Goal: Use online tool/utility: Use online tool/utility

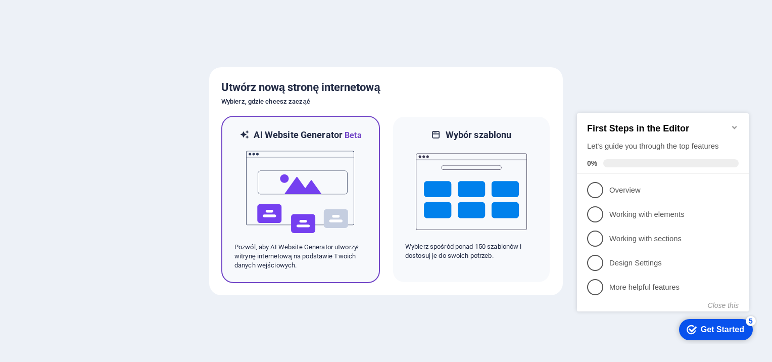
click at [295, 193] on img at bounding box center [300, 191] width 111 height 101
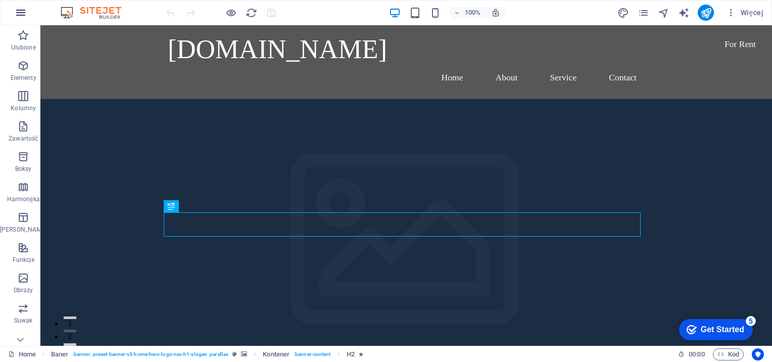
click at [22, 8] on icon "button" at bounding box center [21, 13] width 12 height 12
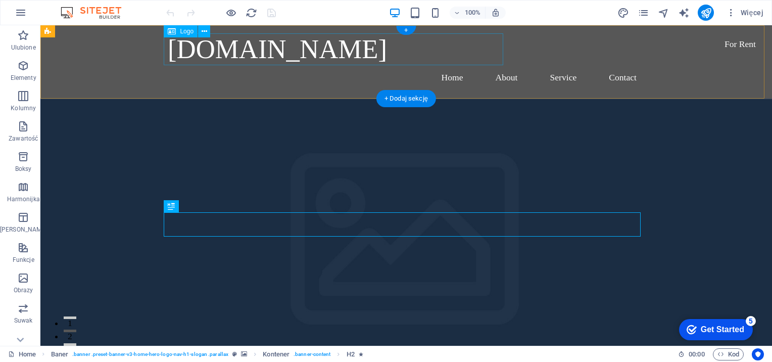
click at [204, 51] on div "[DOMAIN_NAME]" at bounding box center [406, 49] width 477 height 32
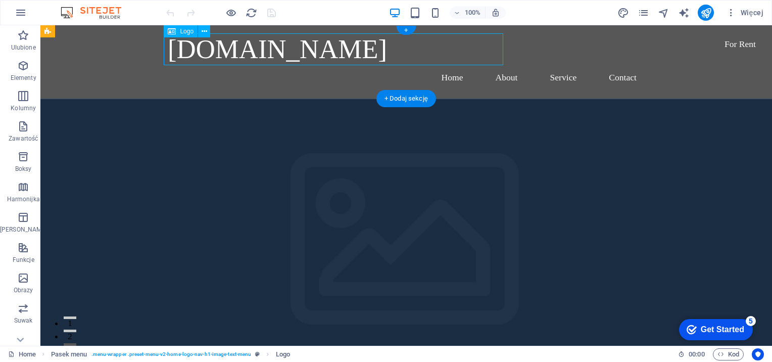
click at [204, 51] on div "[DOMAIN_NAME]" at bounding box center [406, 49] width 477 height 32
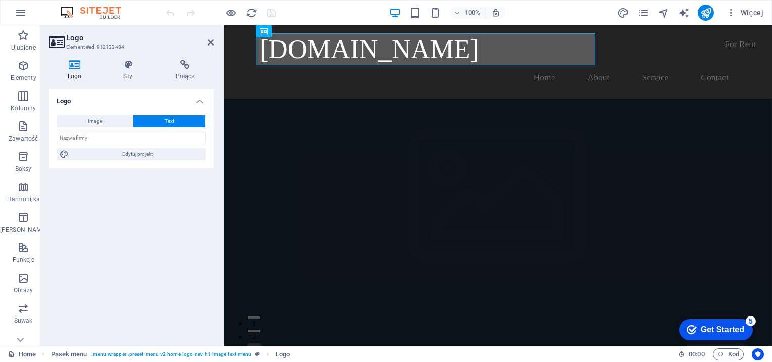
click at [121, 51] on h3 "Element #ed-912133484" at bounding box center [129, 46] width 127 height 9
click at [201, 39] on h2 "Logo" at bounding box center [140, 37] width 148 height 9
click at [207, 40] on h2 "Logo" at bounding box center [140, 37] width 148 height 9
click at [216, 33] on aside "Logo Element #ed-912133484 Logo Styl Połącz Logo Image Text Przeciągnij pliki t…" at bounding box center [132, 185] width 184 height 320
click at [210, 44] on icon at bounding box center [211, 42] width 6 height 8
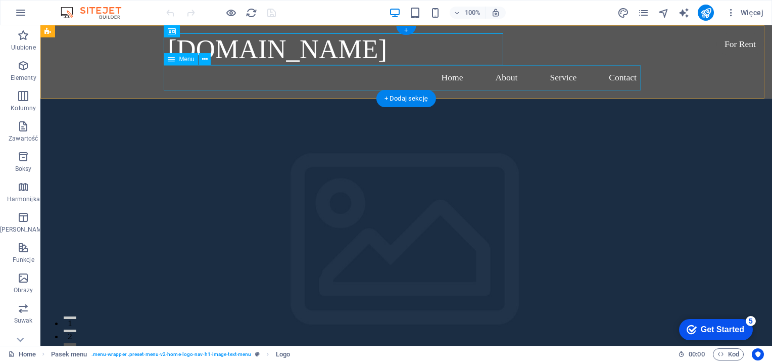
click at [170, 85] on nav "Home About Service Contact" at bounding box center [406, 77] width 477 height 25
select select
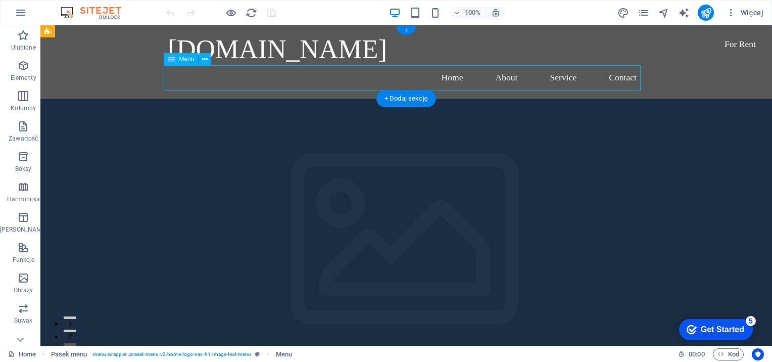
select select
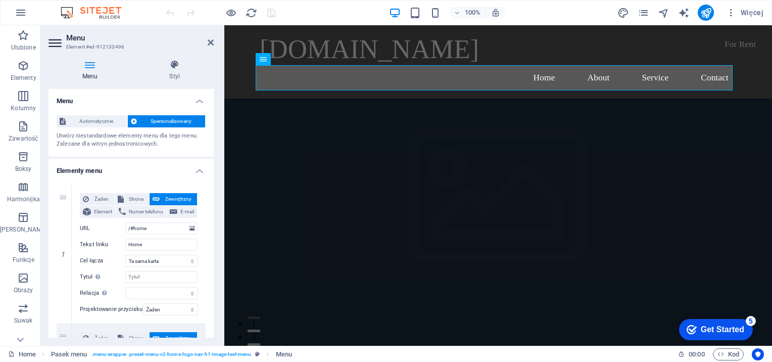
click at [215, 34] on aside "Menu Element #ed-912133496 Menu Styl Menu Automatycznie Spersonalizowany Utwórz…" at bounding box center [132, 185] width 184 height 320
click at [208, 41] on icon at bounding box center [211, 42] width 6 height 8
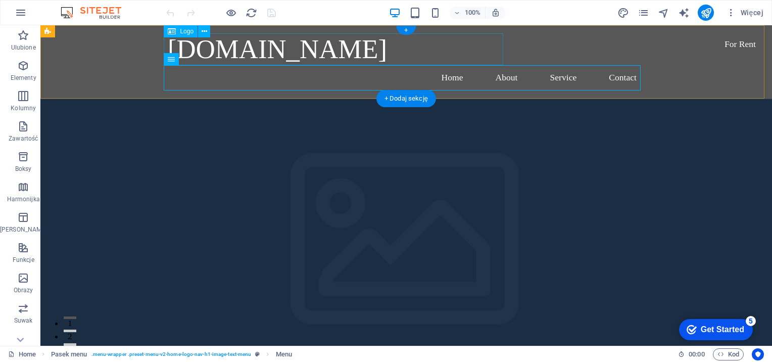
click at [230, 52] on div "[DOMAIN_NAME]" at bounding box center [406, 49] width 477 height 32
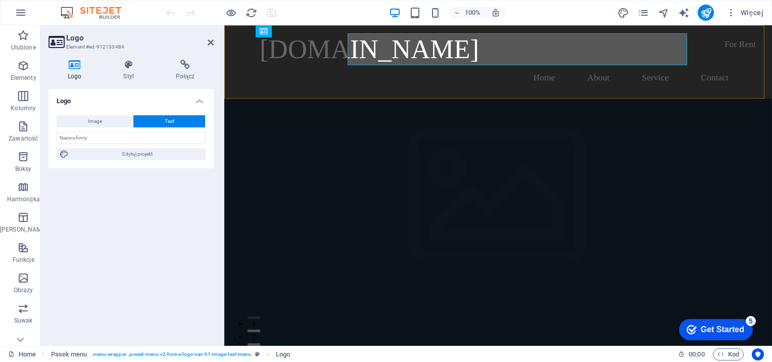
click at [230, 52] on div "dm76084-gpx.domenomania.eu Home About Service Contact" at bounding box center [498, 61] width 548 height 73
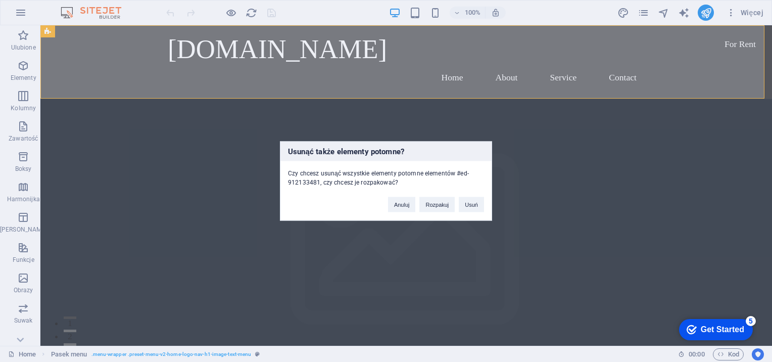
click at [230, 52] on div "Usunąć także elementy potomne? Czy chcesz usunąć wszystkie elementy potomne ele…" at bounding box center [386, 181] width 772 height 362
click at [468, 203] on button "Usuń" at bounding box center [471, 204] width 25 height 15
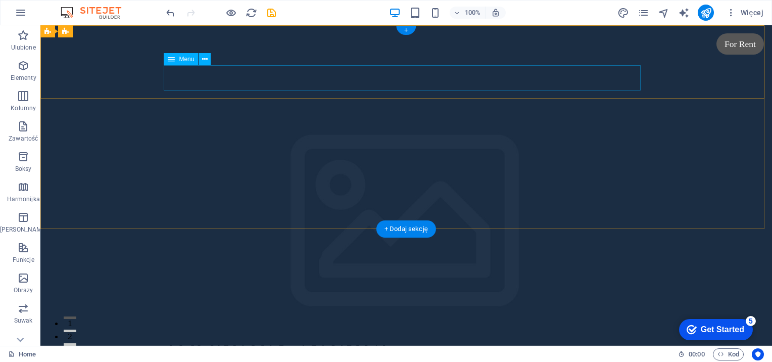
click at [191, 357] on nav "Home About Services Book Online Contact" at bounding box center [406, 369] width 477 height 25
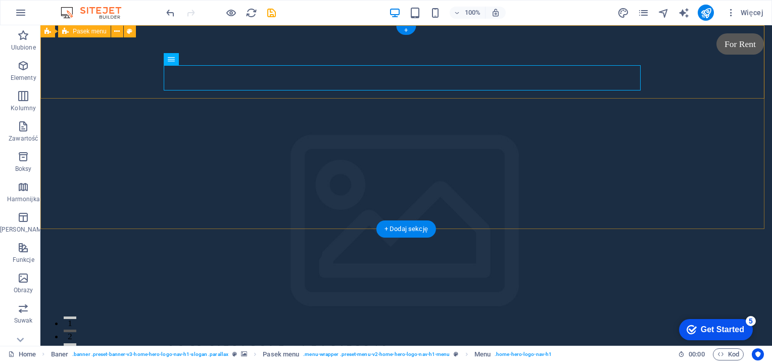
click at [138, 317] on div "dm76084-gpx.domenomania.eu Home About Services Book Online Contact" at bounding box center [406, 353] width 732 height 73
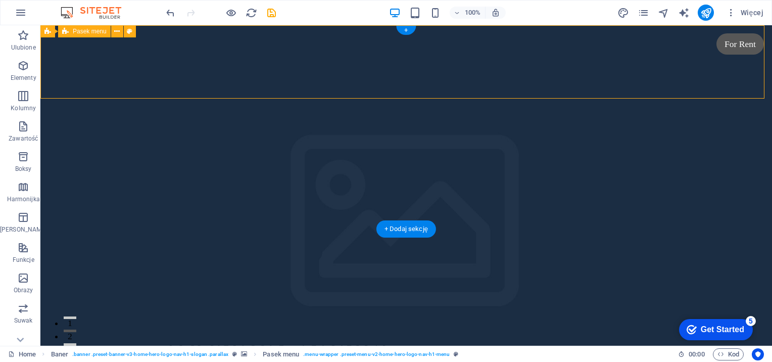
click at [138, 317] on div "dm76084-gpx.domenomania.eu Home About Services Book Online Contact" at bounding box center [406, 353] width 732 height 73
click at [168, 325] on div "[DOMAIN_NAME]" at bounding box center [406, 341] width 477 height 32
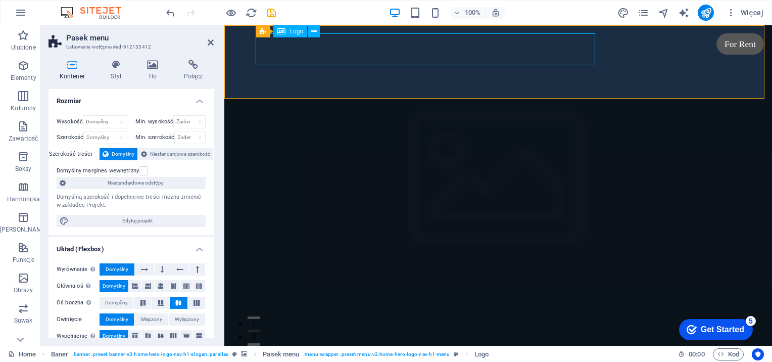
click at [274, 325] on div "[DOMAIN_NAME]" at bounding box center [498, 341] width 477 height 32
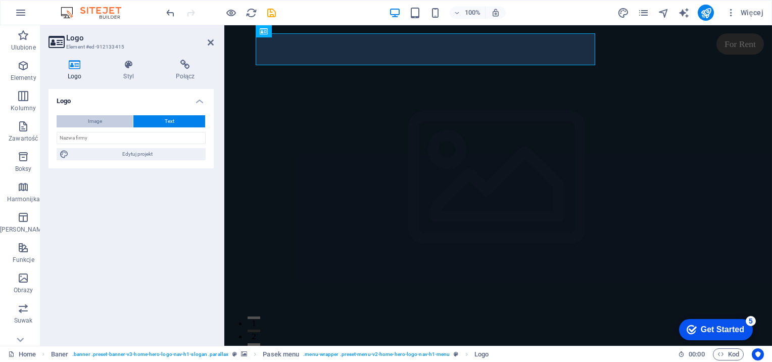
click at [127, 117] on button "Image" at bounding box center [95, 121] width 76 height 12
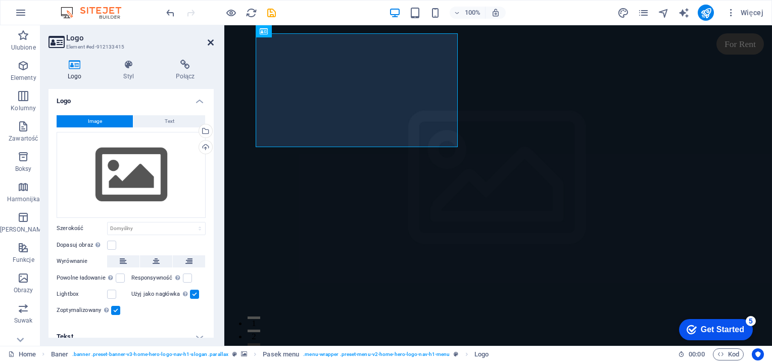
click at [209, 40] on icon at bounding box center [211, 42] width 6 height 8
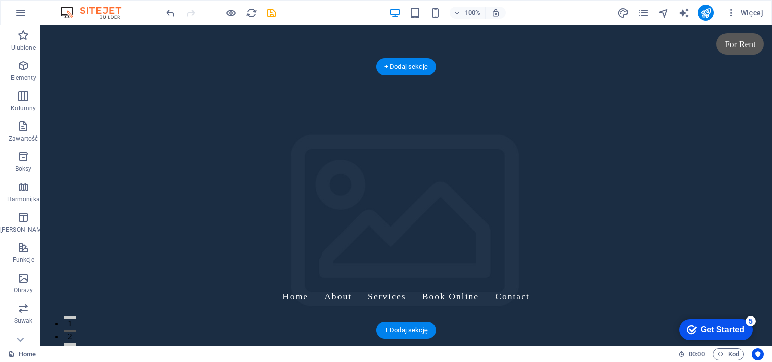
click at [99, 96] on figure at bounding box center [447, 211] width 732 height 320
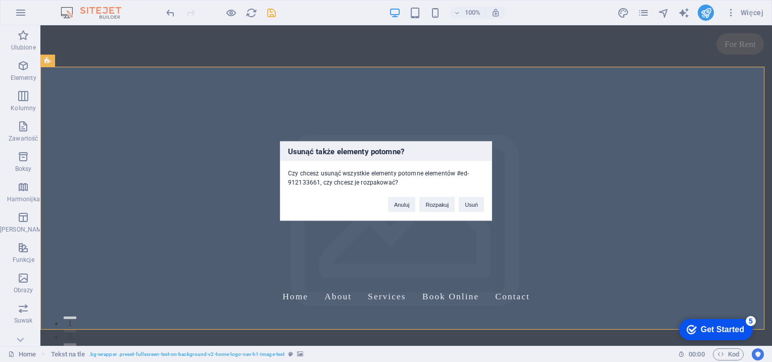
click at [99, 96] on div "Usunąć także elementy potomne? Czy chcesz usunąć wszystkie elementy potomne ele…" at bounding box center [386, 181] width 772 height 362
click at [465, 204] on button "Usuń" at bounding box center [471, 204] width 25 height 15
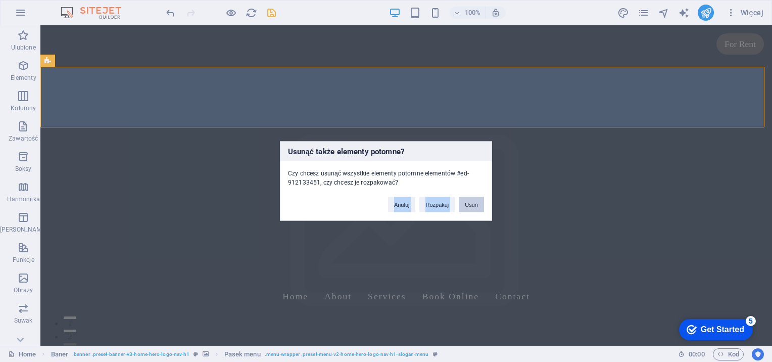
drag, startPoint x: 458, startPoint y: 198, endPoint x: 463, endPoint y: 204, distance: 7.6
click at [462, 204] on div "Anuluj Rozpakuj Usuń" at bounding box center [435, 200] width 111 height 26
click at [464, 204] on button "Usuń" at bounding box center [471, 204] width 25 height 15
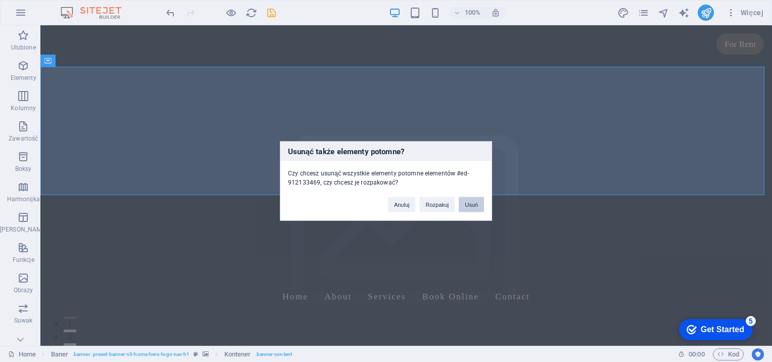
click at [467, 210] on button "Usuń" at bounding box center [471, 204] width 25 height 15
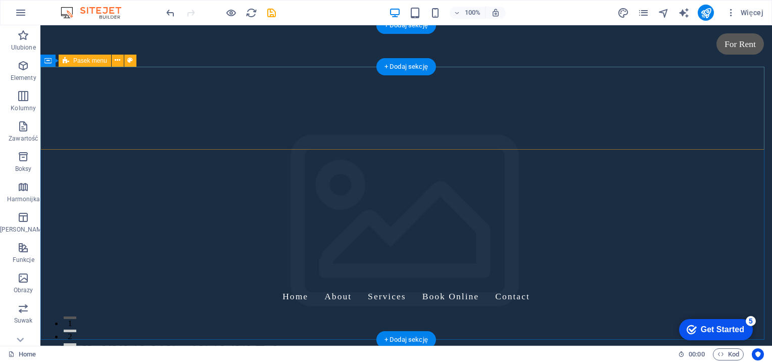
click at [445, 317] on div "dm76084-gpx.domenomania.eu Menu Home About Service Contact" at bounding box center [406, 358] width 732 height 83
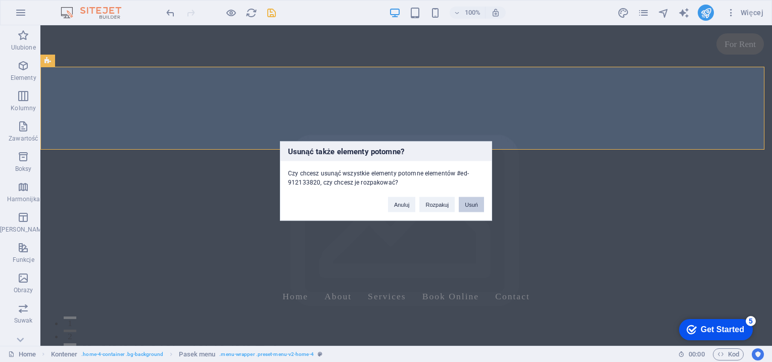
click at [471, 207] on button "Usuń" at bounding box center [471, 204] width 25 height 15
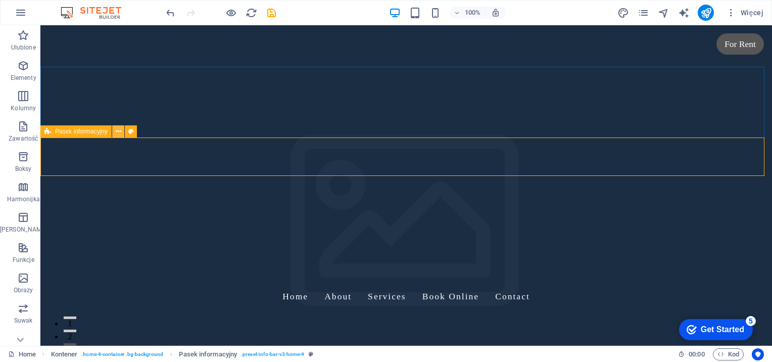
click at [118, 135] on icon at bounding box center [119, 131] width 6 height 11
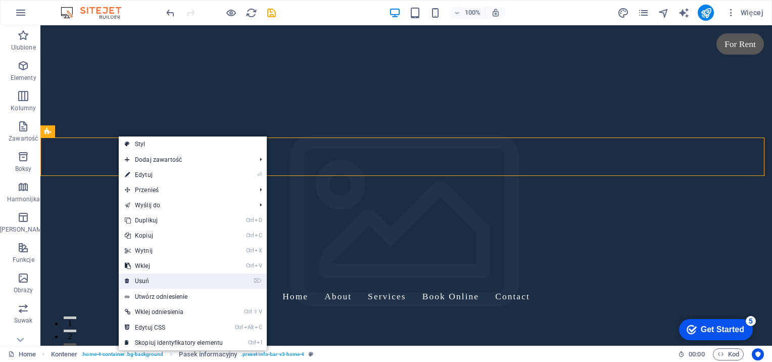
click at [159, 276] on link "⌦ Usuń" at bounding box center [174, 280] width 110 height 15
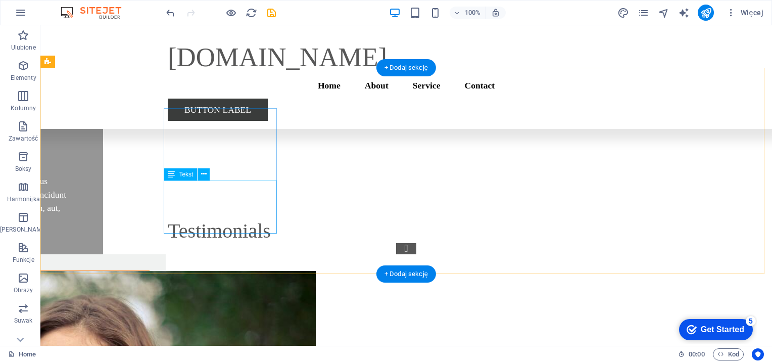
scroll to position [12201, 0]
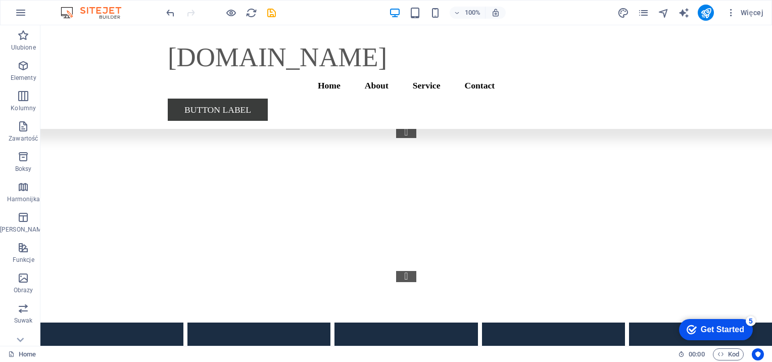
click at [720, 326] on div "Get Started" at bounding box center [722, 329] width 43 height 9
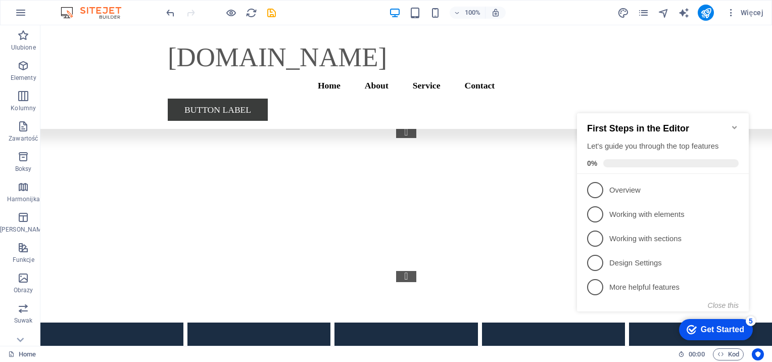
click at [33, 9] on div "100% Więcej" at bounding box center [386, 13] width 771 height 24
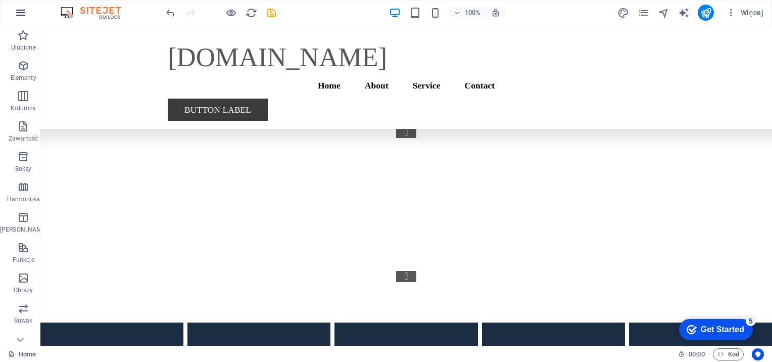
click at [20, 12] on icon "button" at bounding box center [21, 13] width 12 height 12
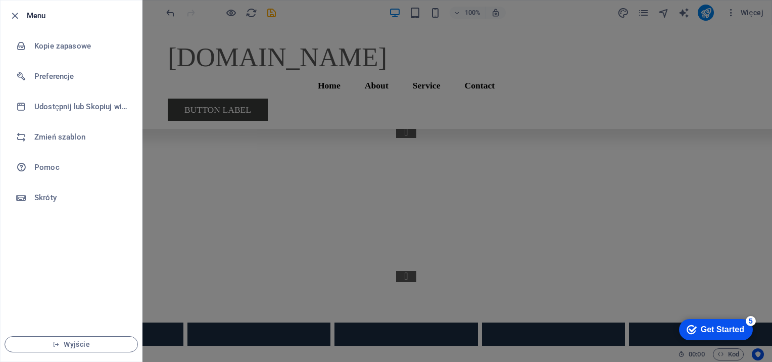
click at [20, 12] on icon "button" at bounding box center [15, 16] width 12 height 12
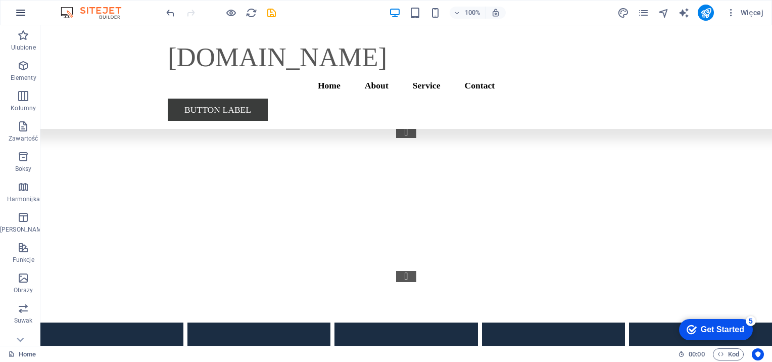
click at [26, 9] on button "button" at bounding box center [21, 13] width 24 height 24
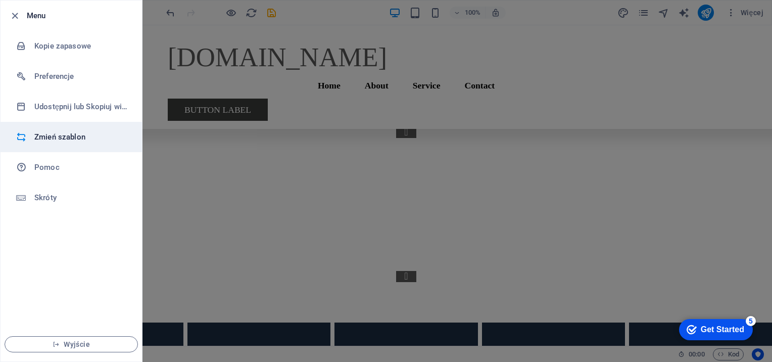
click at [67, 146] on li "Zmień szablon" at bounding box center [71, 137] width 141 height 30
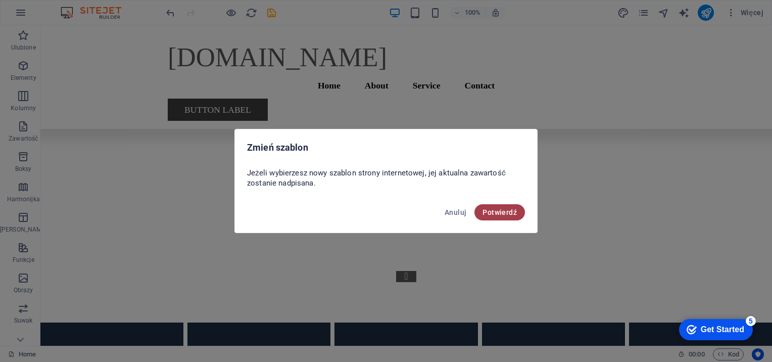
click at [497, 212] on span "Potwierdź" at bounding box center [500, 212] width 34 height 8
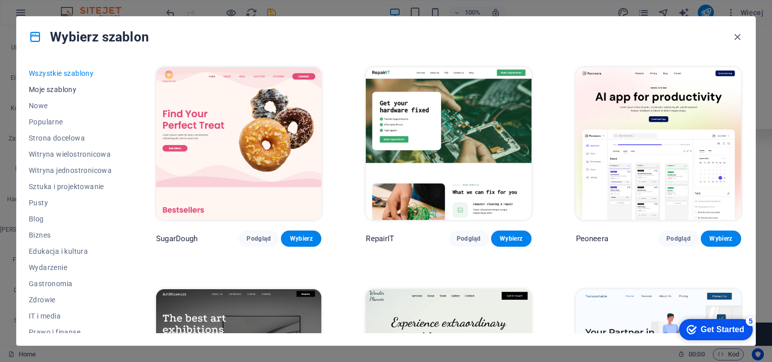
click at [59, 84] on button "Moje szablony" at bounding box center [70, 89] width 83 height 16
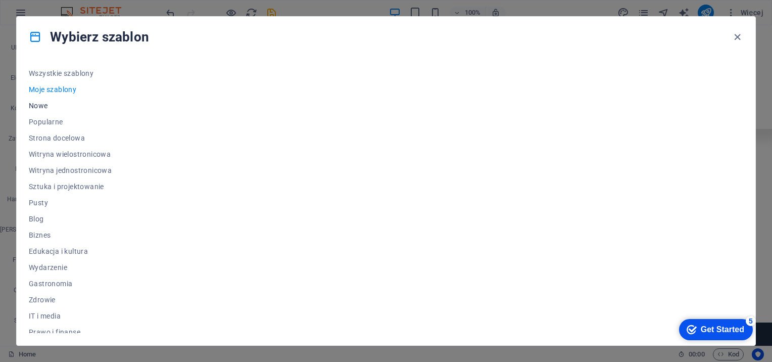
click at [31, 103] on span "Nowe" at bounding box center [70, 106] width 83 height 8
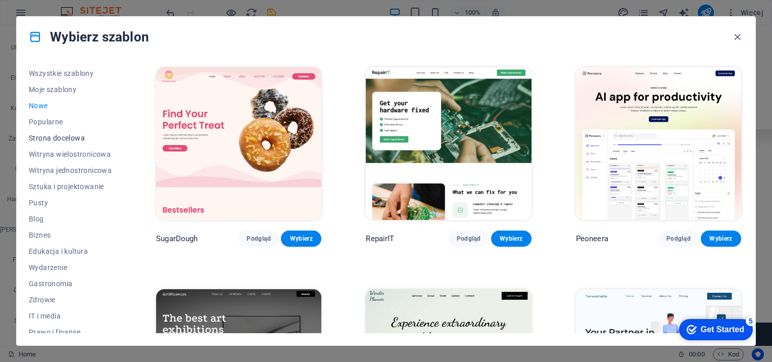
click at [51, 140] on span "Strona docelowa" at bounding box center [70, 138] width 83 height 8
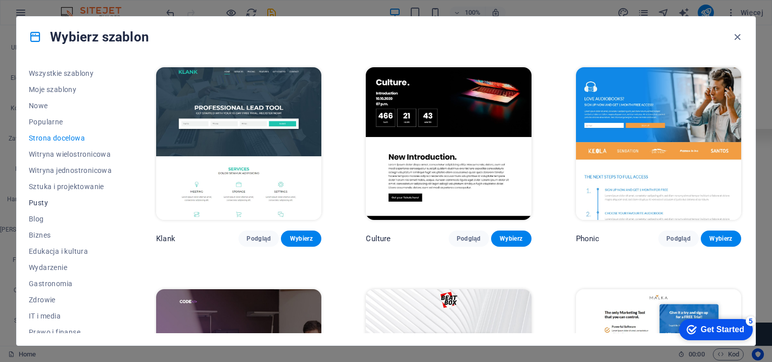
click at [37, 199] on span "Pusty" at bounding box center [70, 203] width 83 height 8
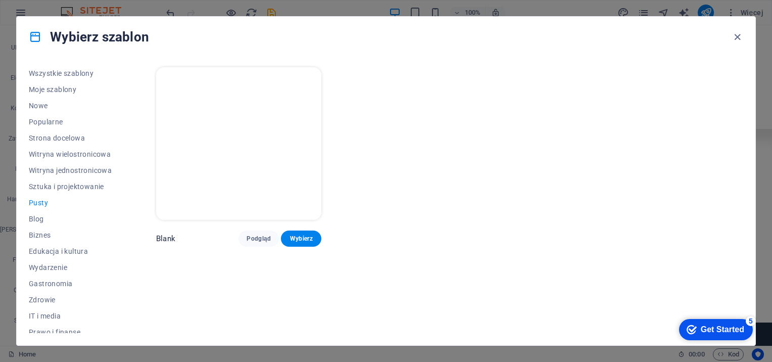
click at [276, 178] on img at bounding box center [238, 143] width 165 height 153
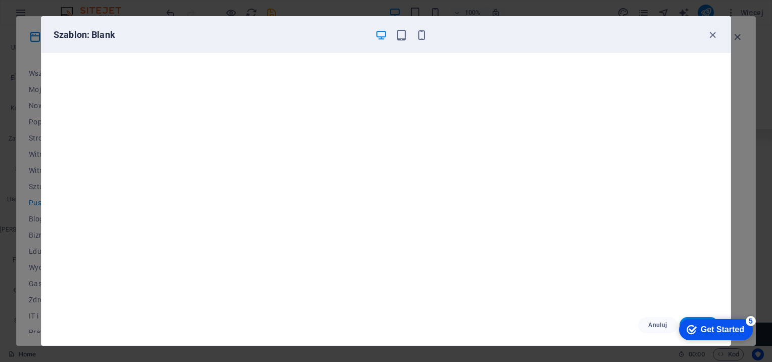
scroll to position [3, 0]
click at [706, 317] on div "checkmark Get Started 5 First Steps in the Editor Let's guide you through the t…" at bounding box center [714, 329] width 86 height 30
click at [705, 319] on div "checkmark Get Started 5" at bounding box center [716, 329] width 74 height 21
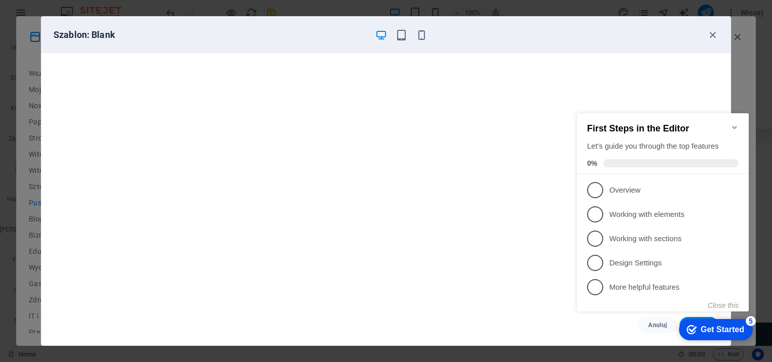
click at [705, 316] on div "checkmark Get Started 5 First Steps in the Editor Let's guide you through the t…" at bounding box center [665, 221] width 184 height 246
click at [725, 302] on button "Close this" at bounding box center [723, 305] width 31 height 8
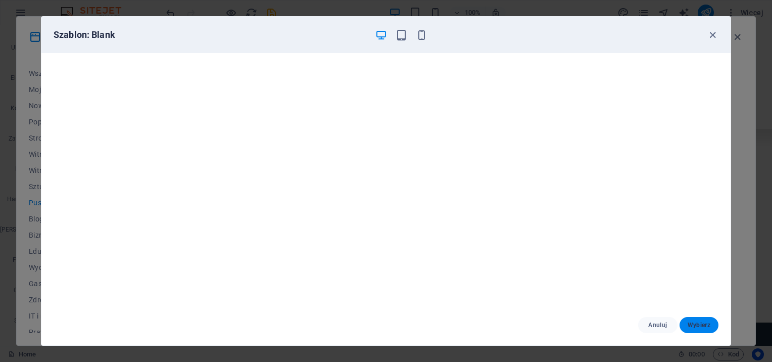
click at [691, 321] on span "Wybierz" at bounding box center [699, 325] width 23 height 8
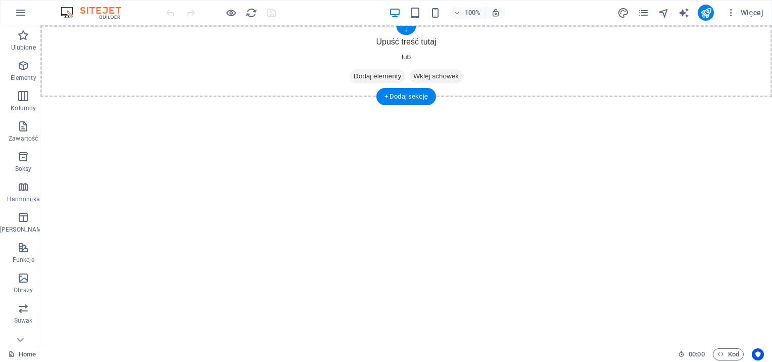
click at [410, 47] on div "Upuść treść tutaj lub Dodaj elementy Wklej schowek" at bounding box center [406, 61] width 732 height 72
click at [390, 73] on span "Dodaj elementy" at bounding box center [378, 76] width 56 height 14
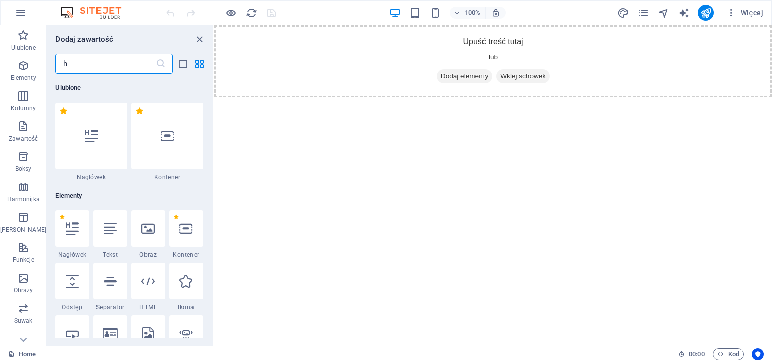
type input "ht"
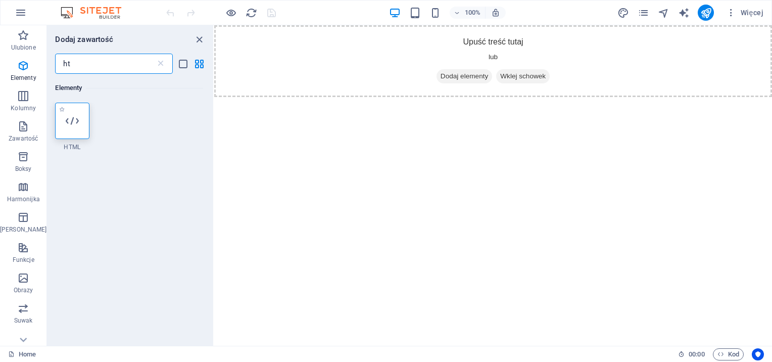
click at [71, 115] on icon at bounding box center [72, 120] width 13 height 13
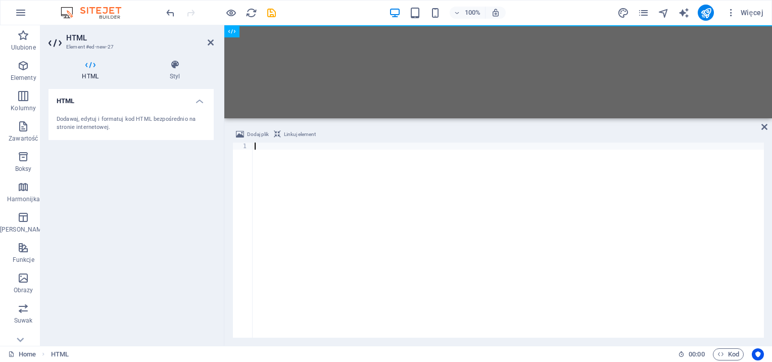
paste textarea "[URL][DOMAIN_NAME]"
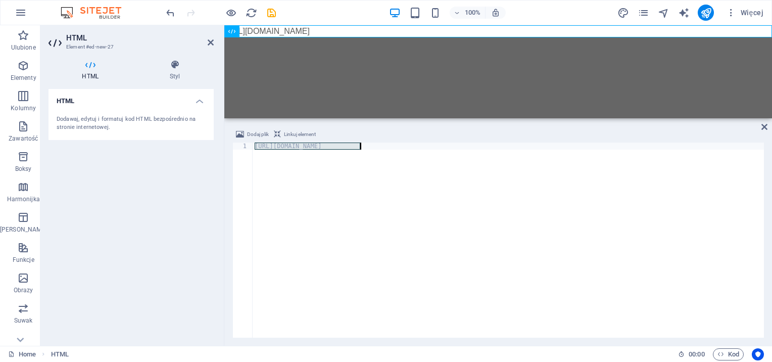
paste textarea "</script>"
type textarea "</script>"
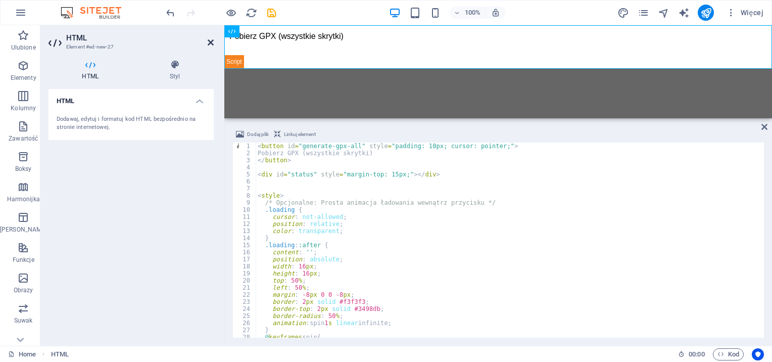
click at [211, 43] on icon at bounding box center [211, 42] width 6 height 8
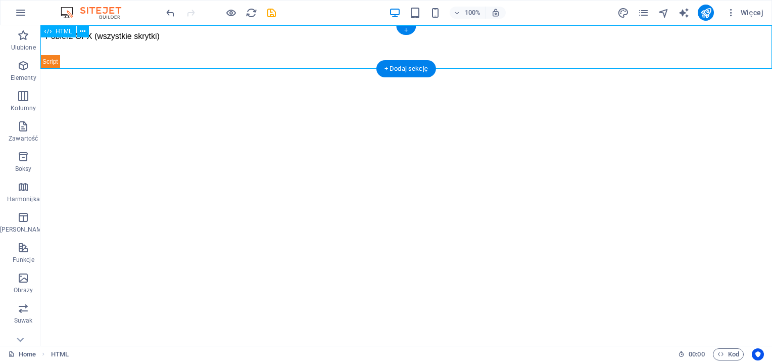
click at [186, 49] on div "Pobierz GPX (wszystkie skrytki)" at bounding box center [406, 46] width 732 height 43
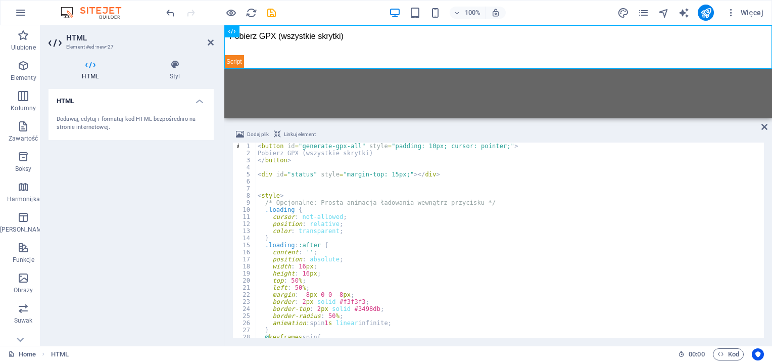
click at [273, 165] on div "< button id = "generate-gpx-all" style = "padding: 10px; cursor: pointer;" > Po…" at bounding box center [580, 245] width 648 height 207
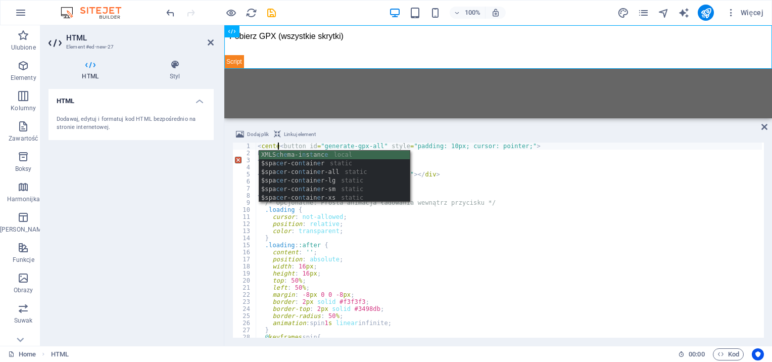
scroll to position [0, 2]
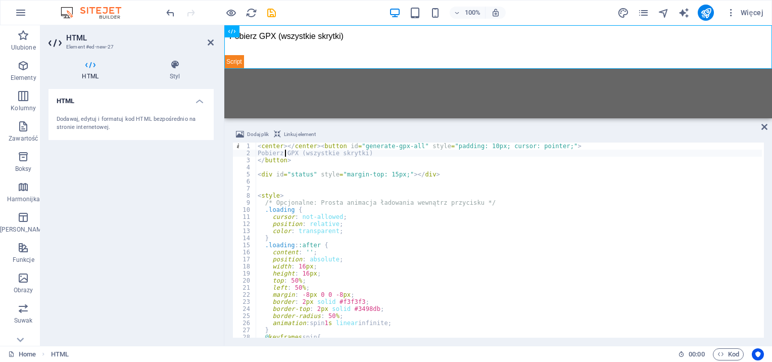
type textarea "</button>"
type textarea "</button></center"
type textarea "</button></center>"
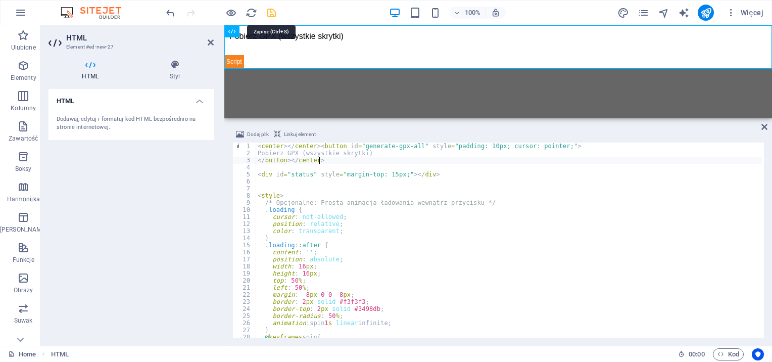
click at [272, 15] on icon "save" at bounding box center [272, 13] width 12 height 12
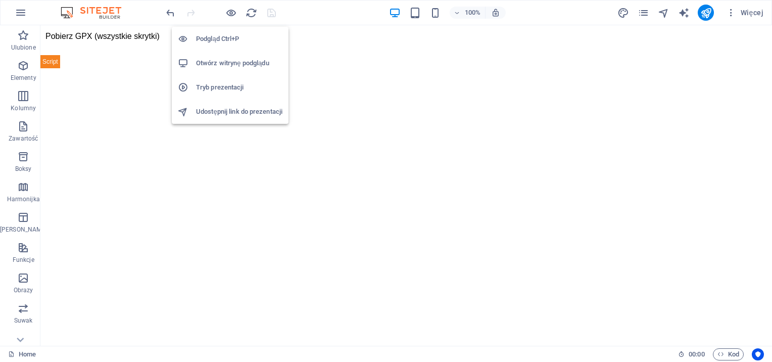
click at [228, 71] on li "Otwórz witrynę podglądu" at bounding box center [230, 63] width 117 height 24
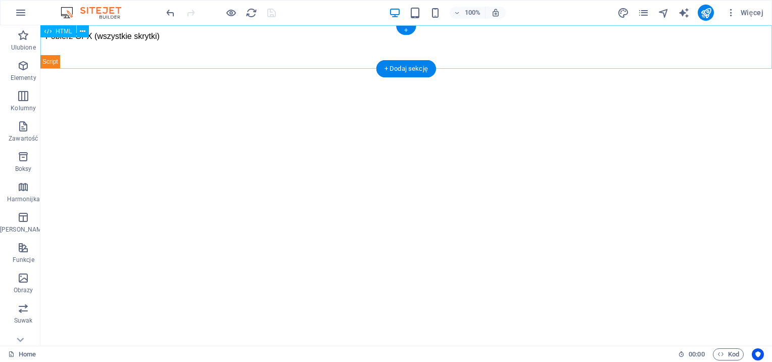
click at [142, 51] on div "Pobierz GPX (wszystkie skrytki)" at bounding box center [406, 46] width 732 height 43
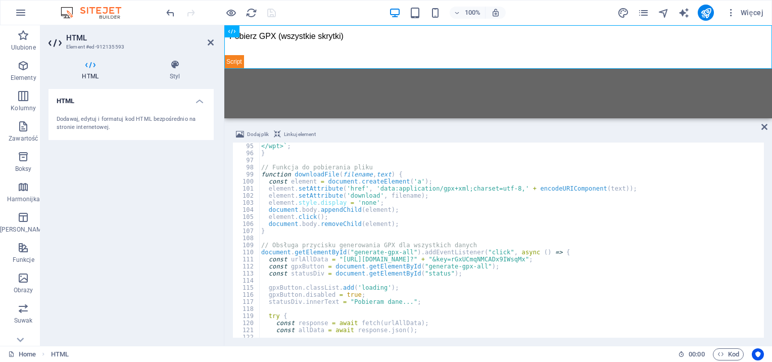
scroll to position [665, 0]
click at [337, 260] on div "</wpt> ` ; } // Funkcja do pobierania pliku function downloadFile ( filename , …" at bounding box center [583, 245] width 648 height 207
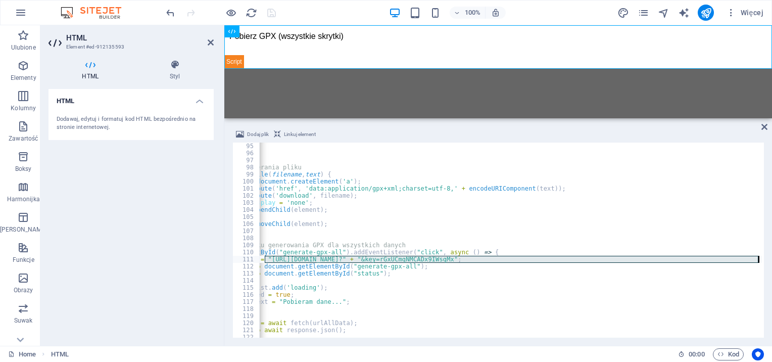
scroll to position [0, 71]
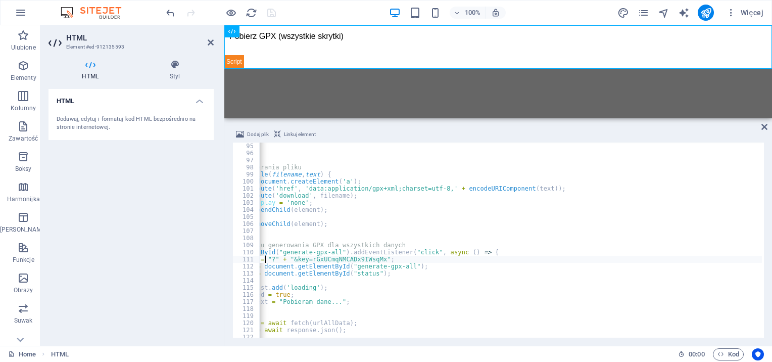
paste textarea "[URL][DOMAIN_NAME]"
click at [379, 229] on div "</wpt> ` ; } // Funkcja do pobierania pliku function downloadFile ( filename , …" at bounding box center [512, 245] width 648 height 207
type textarea "}"
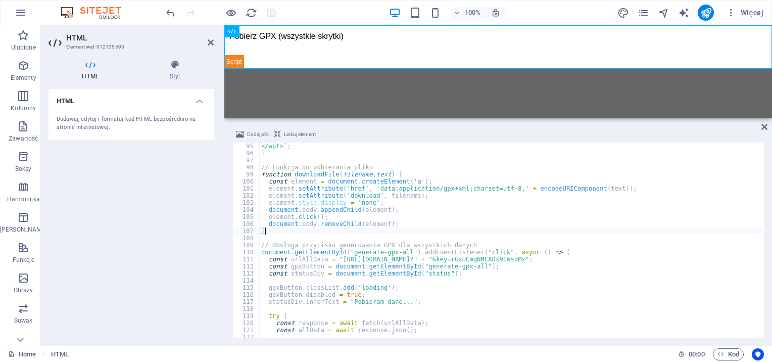
click at [310, 68] on html "Skip to main content Pobierz GPX (wszystkie skrytki)" at bounding box center [498, 46] width 548 height 43
click at [268, 11] on icon "save" at bounding box center [272, 13] width 12 height 12
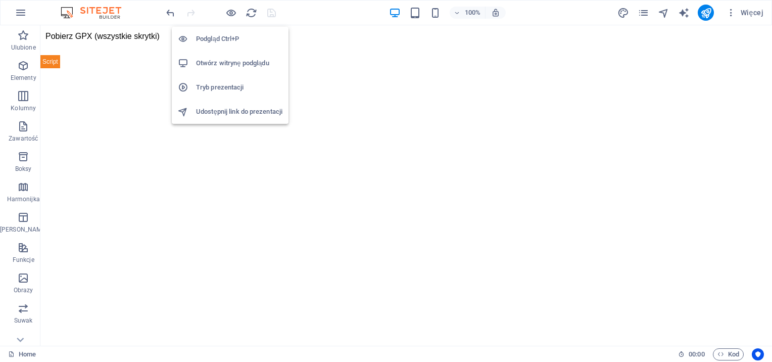
click at [235, 59] on h6 "Otwórz witrynę podglądu" at bounding box center [239, 63] width 86 height 12
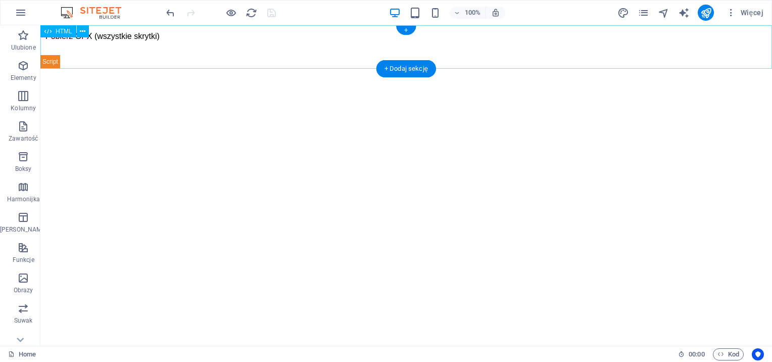
click at [245, 51] on div "Pobierz GPX (wszystkie skrytki)" at bounding box center [406, 46] width 732 height 43
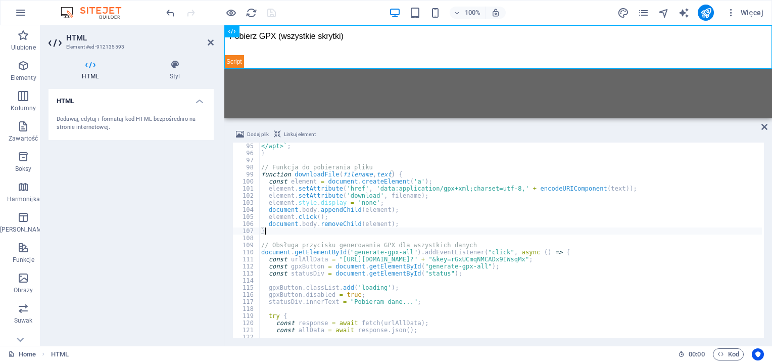
type textarea "gpxButton.classList.add('loading');"
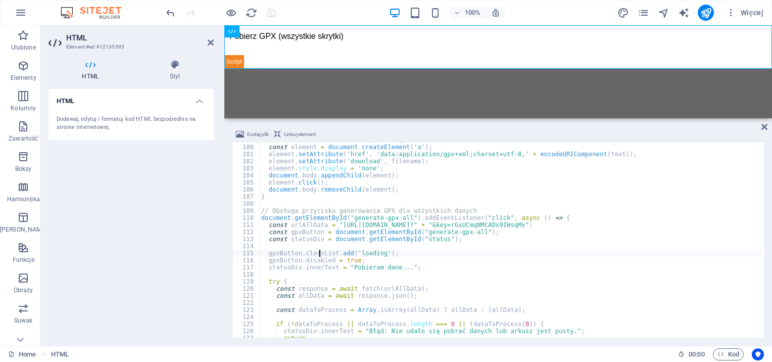
scroll to position [702, 0]
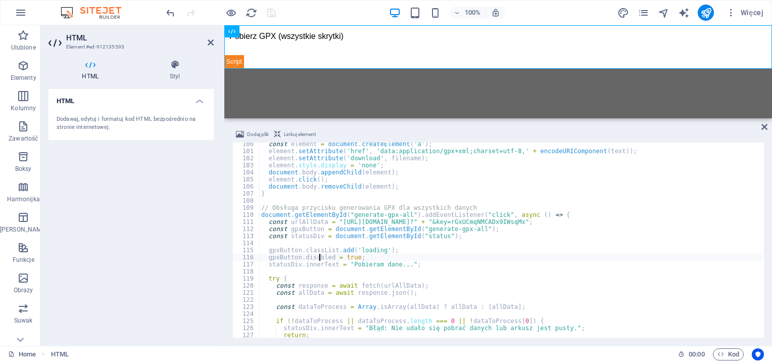
type textarea "gpxButton.classList.add('loading');"
type textarea "const statusDiv = document.getElementById("status");"
type textarea "statusDiv.innerText = "Pobieram dane...";"
type textarea "const allData = await response.json();"
type textarea "const dataToProcess = Array.isArray(allData) ? allData : [allData];"
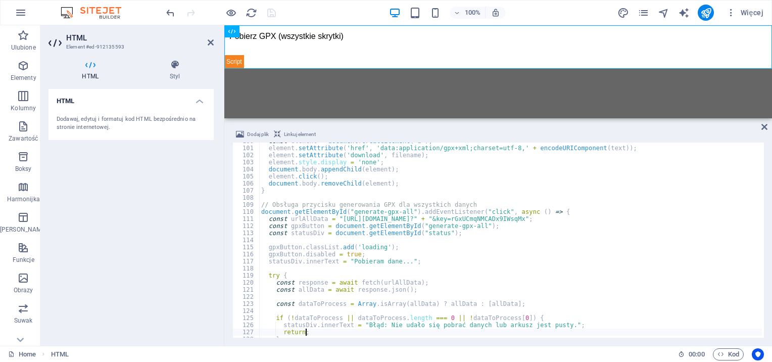
type textarea "}"
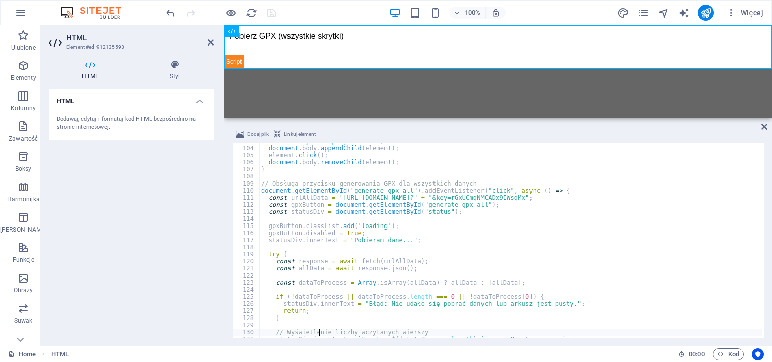
type textarea "statusDiv.innerText = `Wczytano ${dataToProcess.length} wierszy. Przetwarzam...…"
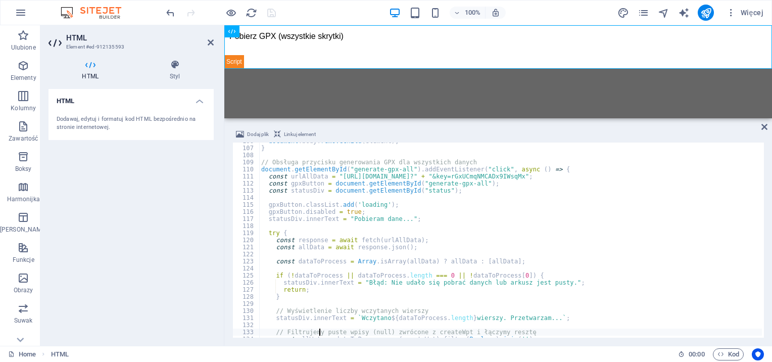
type textarea "const allWpts = [DOMAIN_NAME](createWpt).filter(Boolean).join('');"
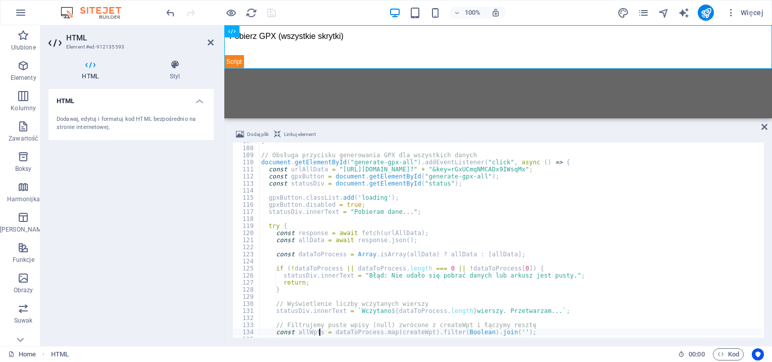
scroll to position [762, 0]
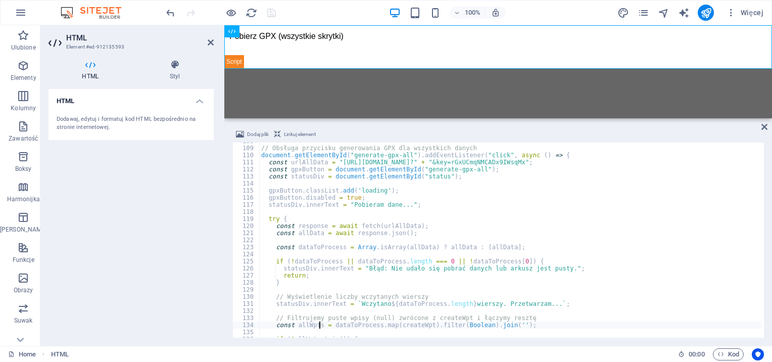
type textarea "// Filtrujemy puste wpisy (null) zwrócone z createWpt i łączymy resztę"
type textarea "// Wyświetlenie liczby wczytanych wierszy"
type textarea "if (!dataToProcess || dataToProcess.length === 0 || !dataToProcess[0]) {"
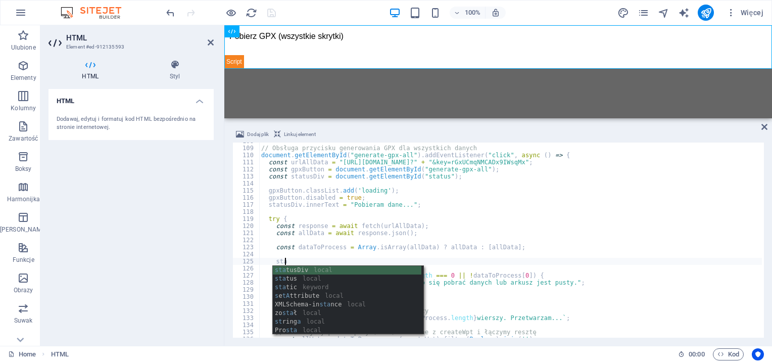
scroll to position [0, 2]
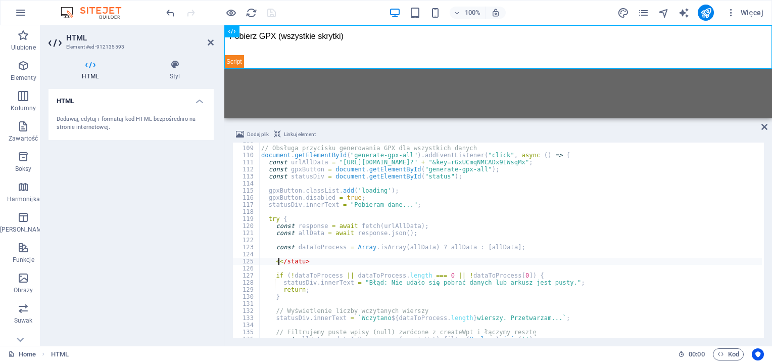
type textarea "</statu>"
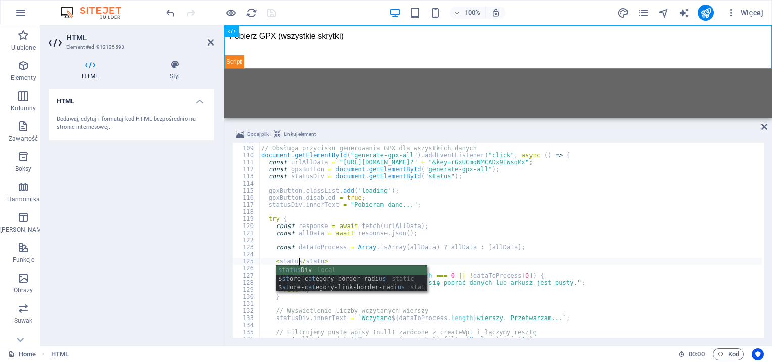
scroll to position [0, 3]
click at [309, 273] on div "status Div local $ st ore-c at egory-border-radi us static $ st ore-c at egory-…" at bounding box center [351, 287] width 151 height 43
click at [309, 273] on div "// Obsługa przycisku generowania GPX dla wszystkich danych document . getElemen…" at bounding box center [583, 240] width 648 height 207
type textarea "if (!dataToProcess || dataToProcess.length === 0 || !dataToProcess[0]) {"
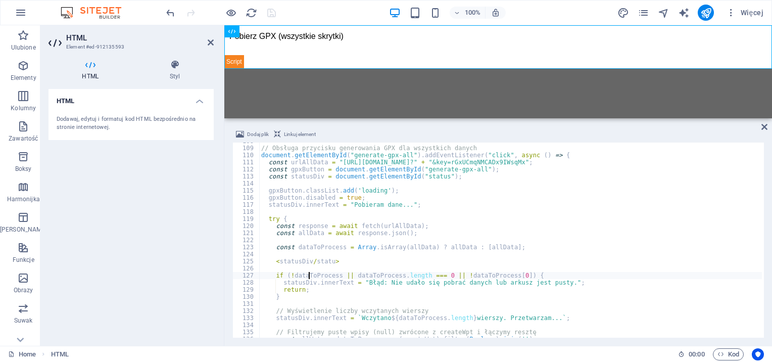
click at [338, 265] on div "// Obsługa przycisku generowania GPX dla wszystkich danych document . getElemen…" at bounding box center [583, 240] width 648 height 207
type textarea "statusDiv"
type textarea "statusDiv.innerText"
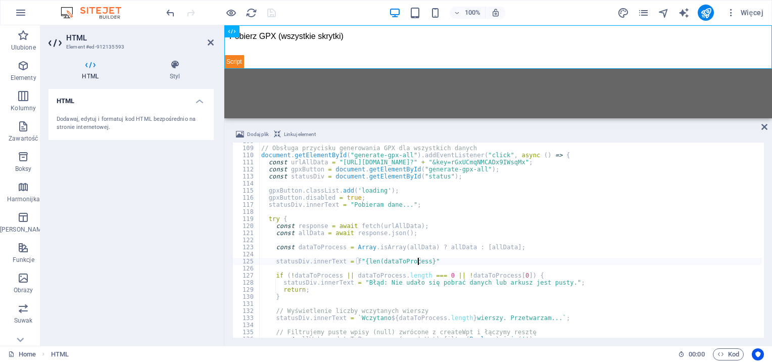
scroll to position [0, 13]
type textarea "statusDiv.innerText = f"{len(dataToProcess)}""
type textarea "if (!dataToProcess || dataToProcess.length === 0 || !dataToProcess[0]) {"
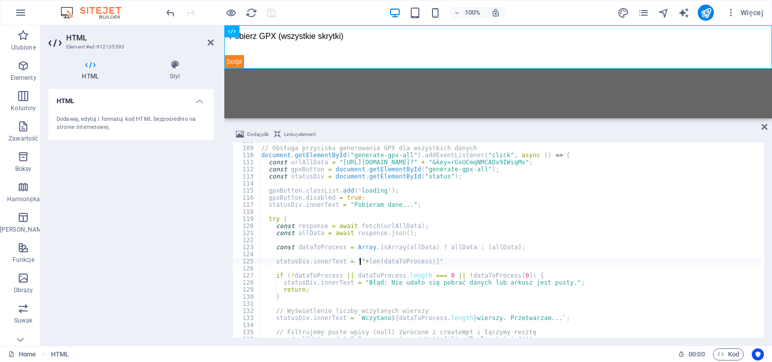
type textarea "statusDiv.innerText = ""+ len(dataToProcess)}""
type textarea "statusDiv.innerText = dataToProcess.toString()"
click at [273, 16] on icon "save" at bounding box center [272, 13] width 12 height 12
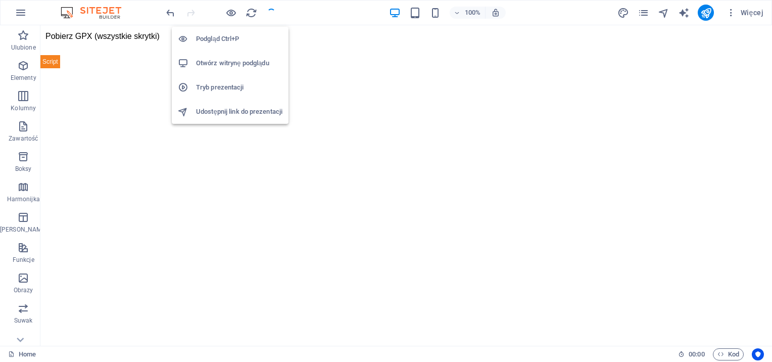
click at [241, 63] on h6 "Otwórz witrynę podglądu" at bounding box center [239, 63] width 86 height 12
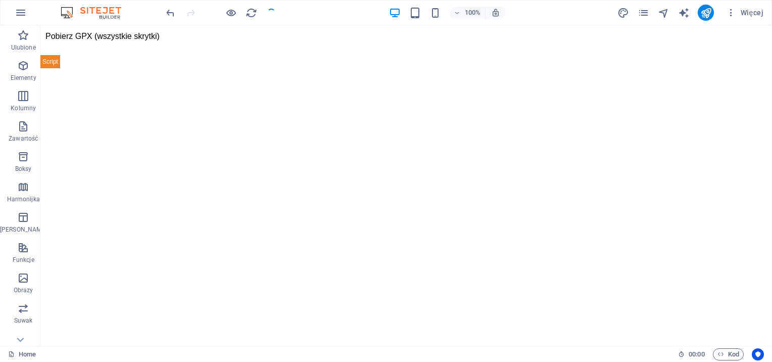
click at [266, 15] on div at bounding box center [220, 13] width 113 height 16
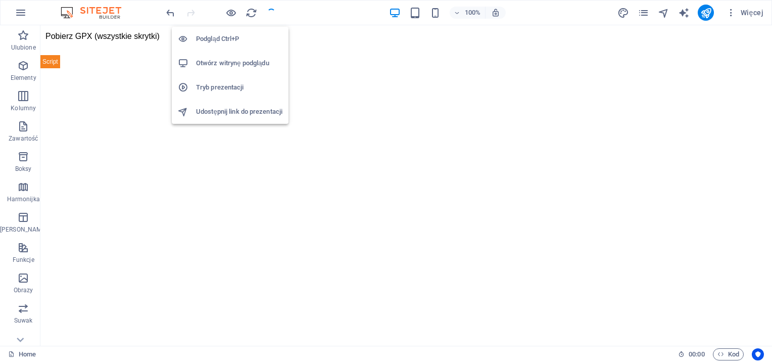
click at [232, 40] on h6 "Podgląd Ctrl+P" at bounding box center [239, 39] width 86 height 12
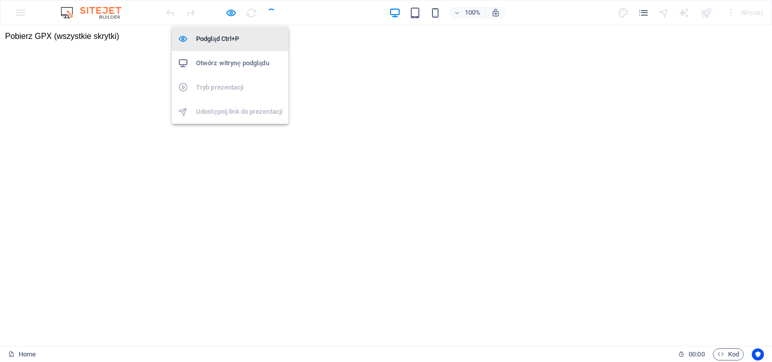
click at [229, 35] on h6 "Podgląd Ctrl+P" at bounding box center [239, 39] width 86 height 12
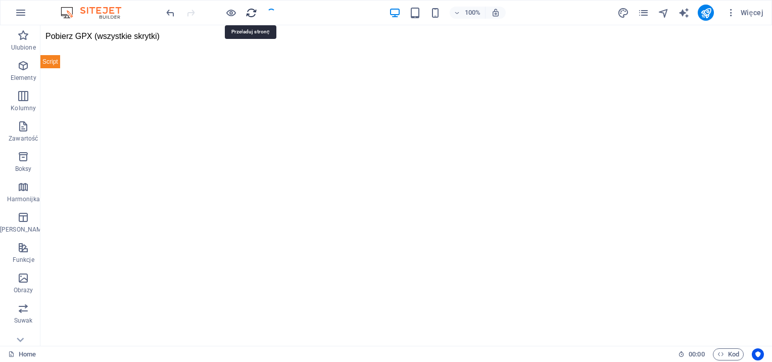
click at [255, 16] on icon "reload" at bounding box center [252, 13] width 12 height 12
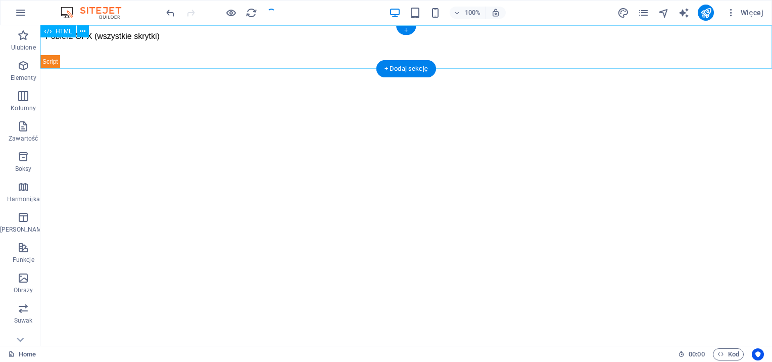
click at [119, 56] on div "Pobierz GPX (wszystkie skrytki)" at bounding box center [406, 46] width 732 height 43
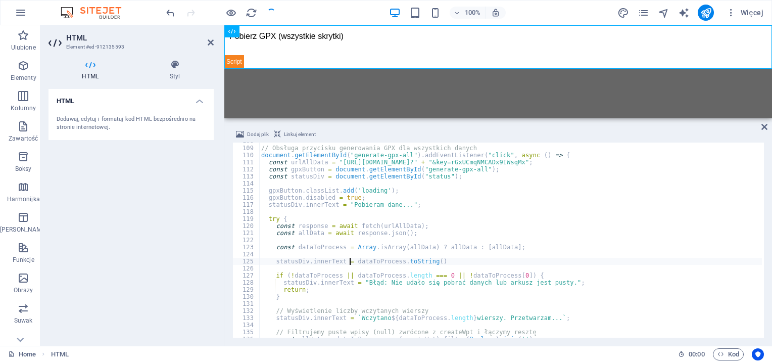
click at [288, 264] on div "// Obsługa przycisku generowania GPX dla wszystkich danych document . getElemen…" at bounding box center [583, 240] width 648 height 207
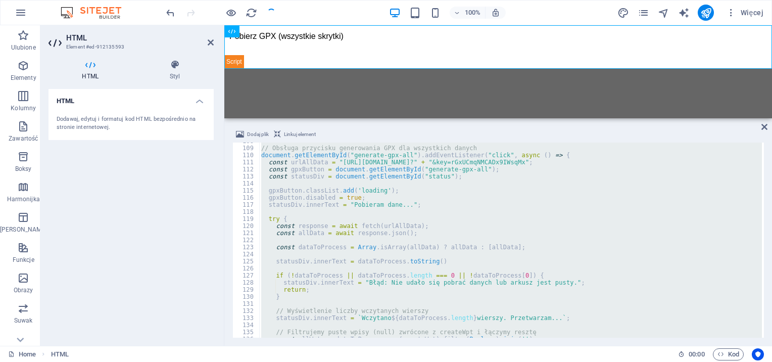
click at [320, 262] on div "// Obsługa przycisku generowania GPX dla wszystkich danych document . getElemen…" at bounding box center [510, 239] width 503 height 195
type textarea "statusDiv.innerText = dataToProcess.toString()"
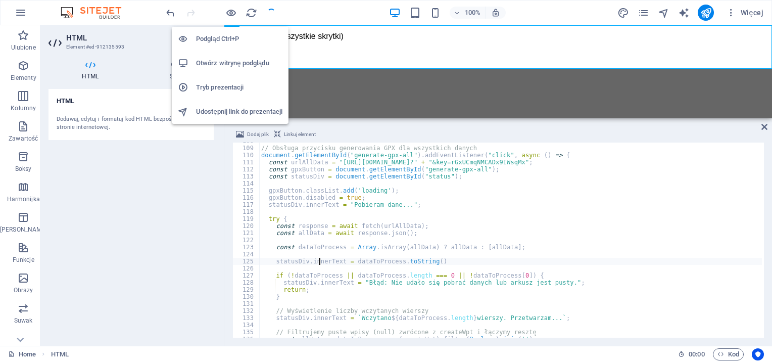
click at [237, 16] on div at bounding box center [220, 13] width 113 height 16
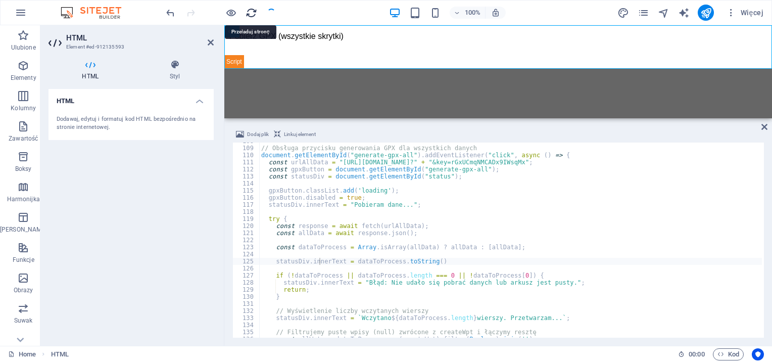
click at [250, 14] on icon "reload" at bounding box center [252, 13] width 12 height 12
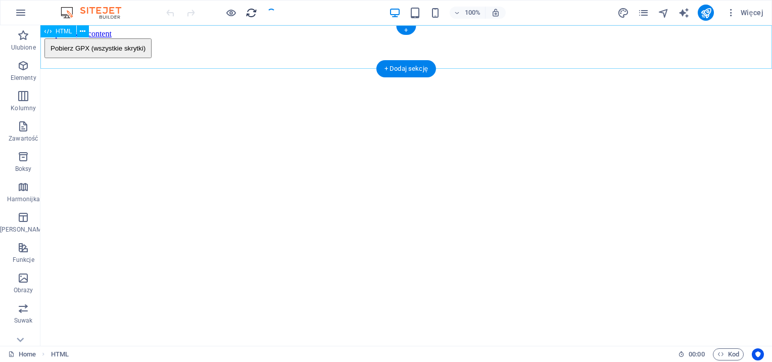
scroll to position [0, 0]
click at [354, 58] on div "Pobierz GPX (wszystkie skrytki)" at bounding box center [406, 48] width 724 height 20
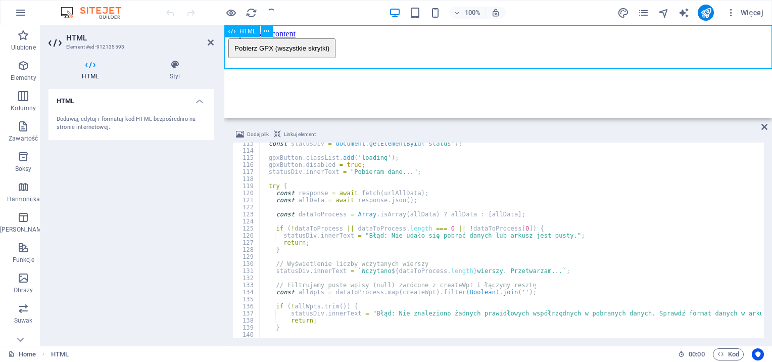
scroll to position [795, 0]
click at [371, 224] on div "const statusDiv = document . getElementById ( "status" ) ; gpxButton . classLis…" at bounding box center [583, 243] width 648 height 207
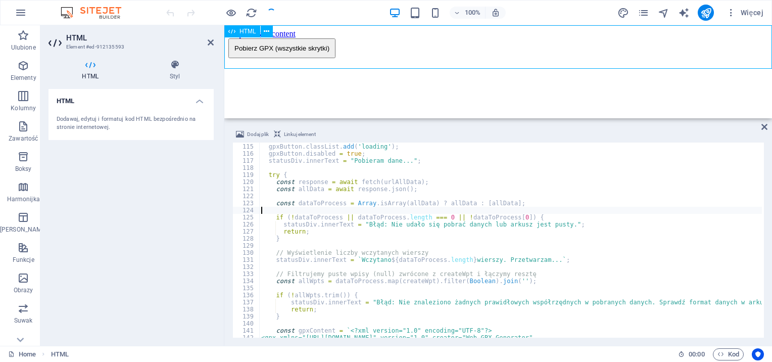
scroll to position [806, 0]
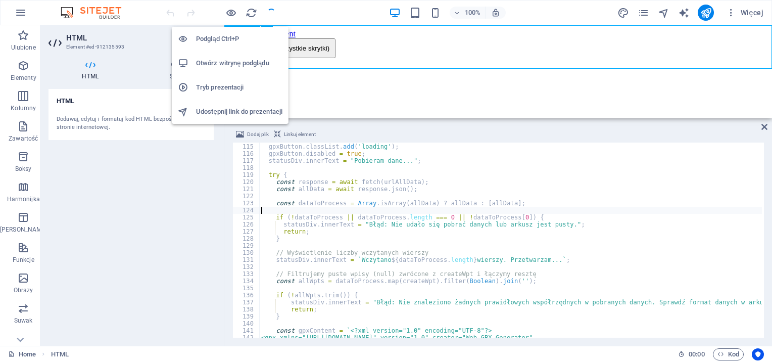
click at [233, 61] on h6 "Otwórz witrynę podglądu" at bounding box center [239, 63] width 86 height 12
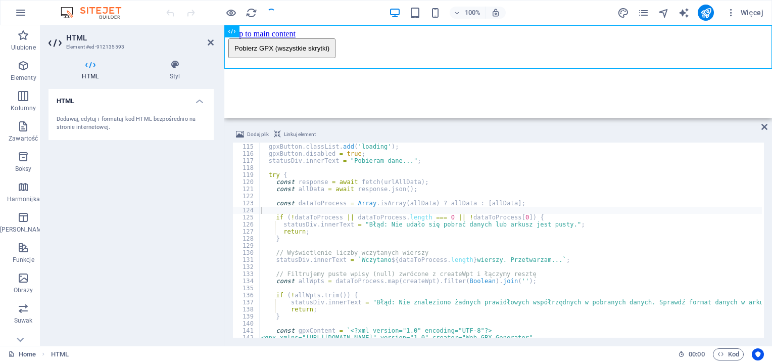
click at [370, 261] on div "gpxButton . classList . add ( 'loading' ) ; gpxButton . disabled = true ; statu…" at bounding box center [583, 239] width 648 height 207
click at [366, 304] on div "gpxButton . classList . add ( 'loading' ) ; gpxButton . disabled = true ; statu…" at bounding box center [583, 239] width 648 height 207
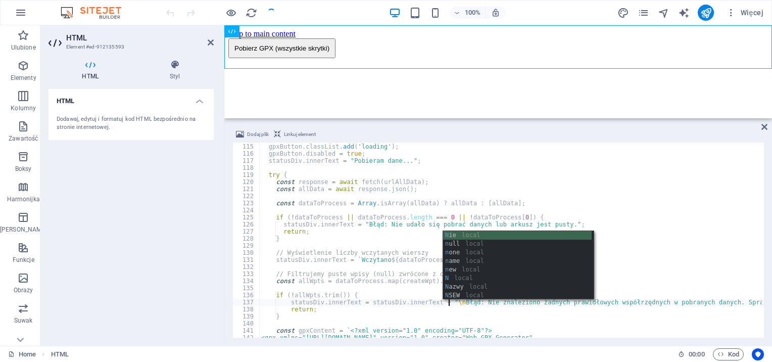
scroll to position [0, 15]
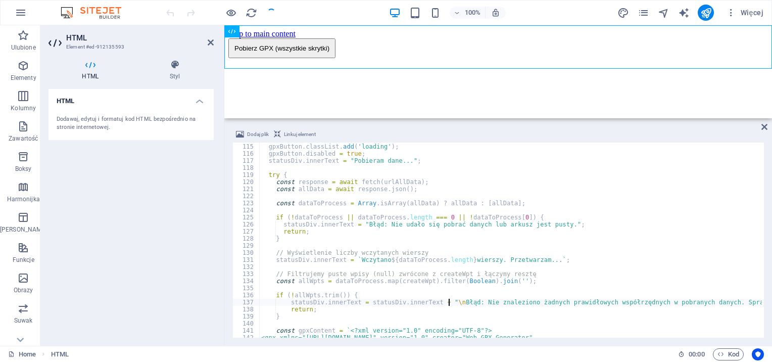
type textarea "statusDiv.innerText = statusDiv.innerText + "\nBłąd: Nie znaleziono żadnych pra…"
click at [267, 14] on div at bounding box center [220, 13] width 113 height 16
click at [277, 170] on div "gpxButton . classList . add ( 'loading' ) ; gpxButton . disabled = true ; statu…" at bounding box center [583, 239] width 648 height 207
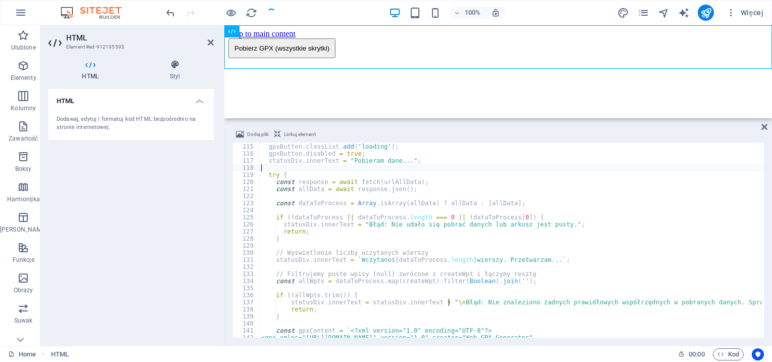
scroll to position [0, 0]
type textarea "}); </script>"
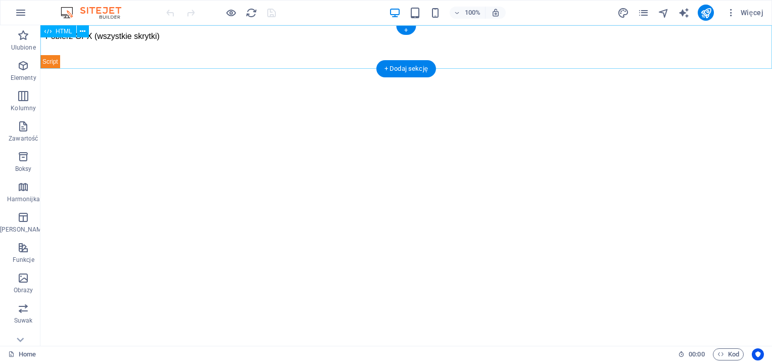
click at [303, 44] on div "Pobierz GPX (wszystkie skrytki)" at bounding box center [406, 46] width 732 height 43
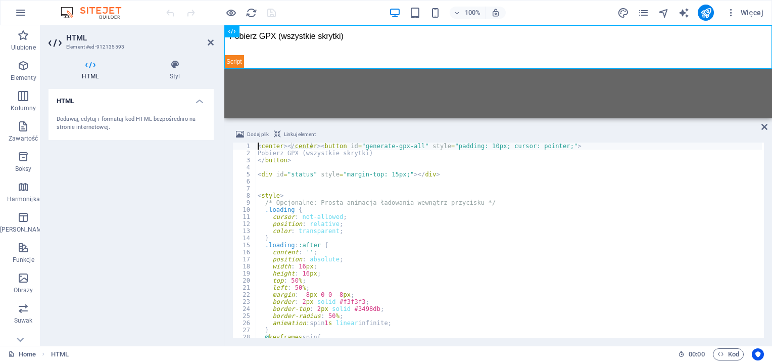
click at [364, 267] on div "< center > </ center > < button id = "generate-gpx-all" style = "padding: 10px;…" at bounding box center [580, 245] width 648 height 207
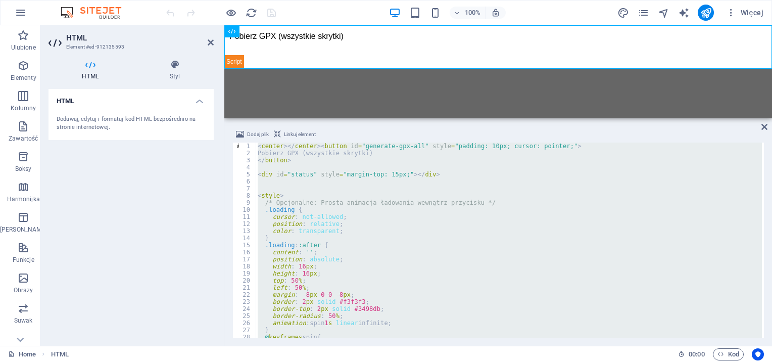
type textarea "</script>"
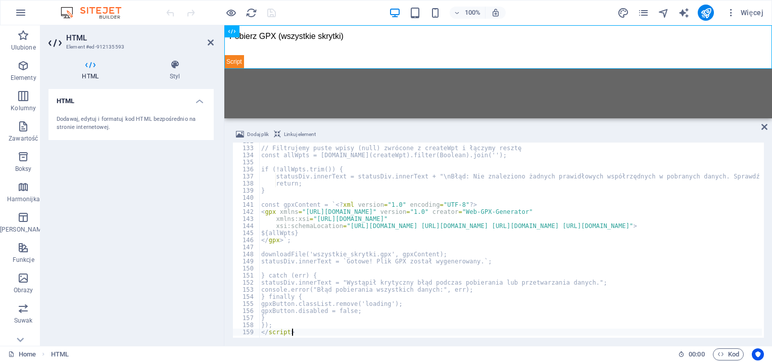
scroll to position [932, 0]
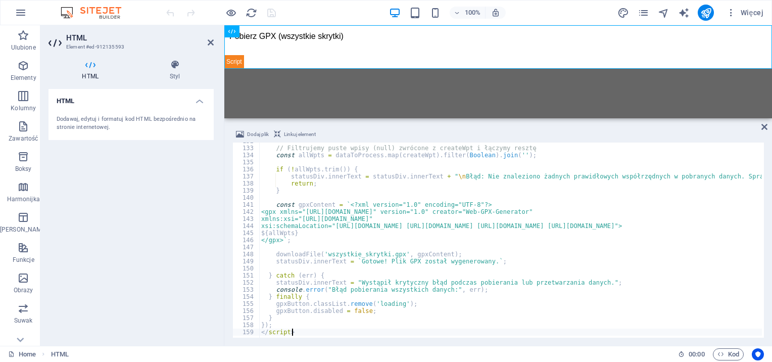
click at [273, 8] on div at bounding box center [220, 13] width 113 height 16
click at [273, 8] on icon "save" at bounding box center [272, 13] width 12 height 12
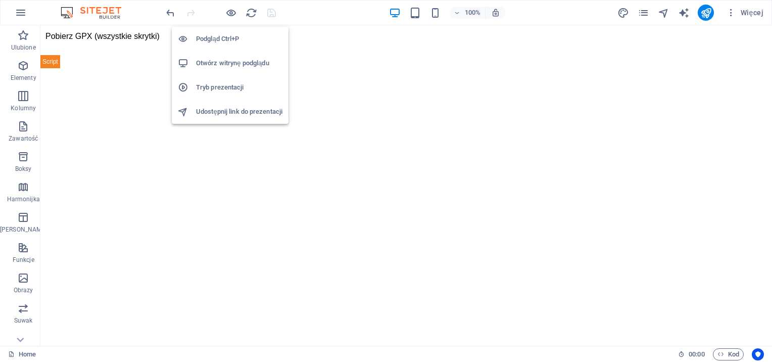
drag, startPoint x: 244, startPoint y: 57, endPoint x: 245, endPoint y: 63, distance: 5.6
click at [245, 63] on li "Otwórz witrynę podglądu" at bounding box center [230, 63] width 117 height 24
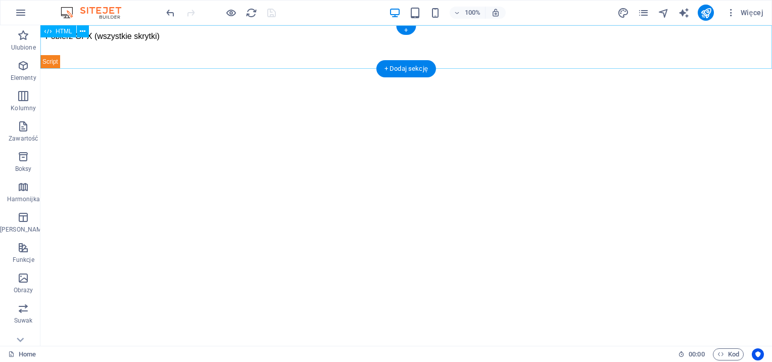
click at [247, 54] on div "Pobierz GPX (wszystkie skrytki)" at bounding box center [406, 46] width 732 height 43
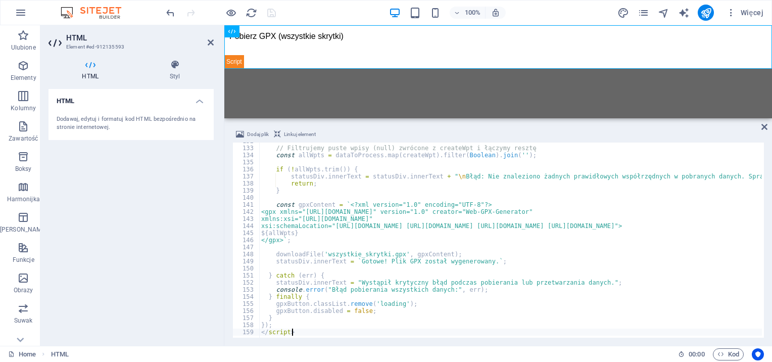
click at [319, 243] on div "// Filtrujemy puste wpisy (null) zwrócone z createWpt i łączymy resztę const al…" at bounding box center [583, 240] width 648 height 207
type textarea "</gpx>`;"
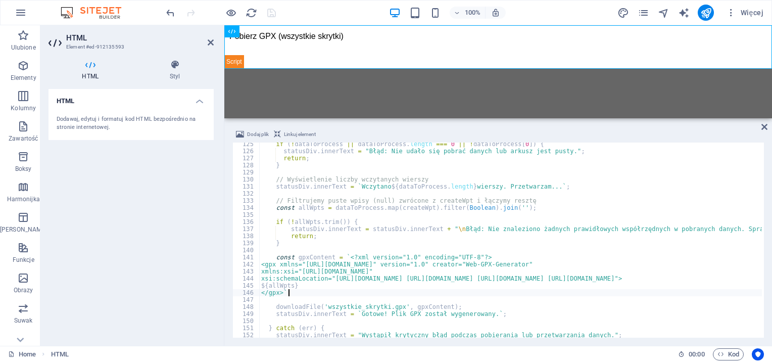
scroll to position [879, 0]
click at [377, 212] on div "if ( ! dataToProcess || dataToProcess . length === 0 || ! dataToProcess [ 0 ]) …" at bounding box center [583, 243] width 648 height 207
click at [321, 212] on div "if ( ! dataToProcess || dataToProcess . length === 0 || ! dataToProcess [ 0 ]) …" at bounding box center [583, 243] width 648 height 207
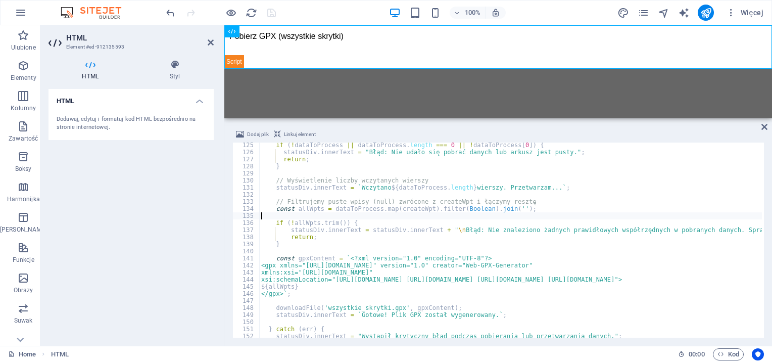
scroll to position [876, 0]
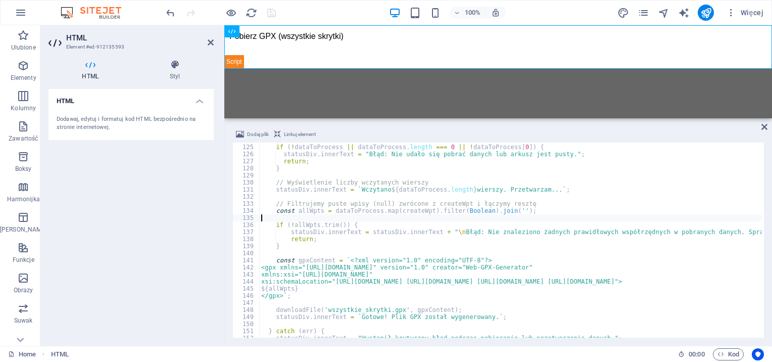
click at [305, 209] on div "if ( ! dataToProcess || dataToProcess . length === 0 || ! dataToProcess [ 0 ]) …" at bounding box center [583, 239] width 648 height 207
click at [305, 209] on div "if ( ! dataToProcess || dataToProcess . length === 0 || ! dataToProcess [ 0 ]) …" at bounding box center [510, 239] width 503 height 195
click at [305, 209] on div "if ( ! dataToProcess || dataToProcess . length === 0 || ! dataToProcess [ 0 ]) …" at bounding box center [583, 239] width 648 height 207
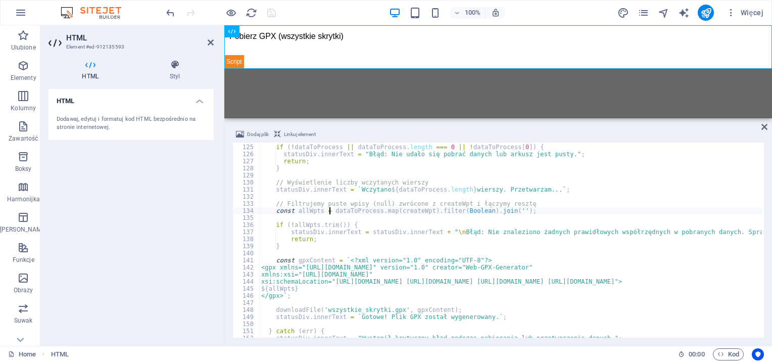
type textarea "// Filtrujemy puste wpisy (null) zwrócone z createWpt i łączymy resztę"
type textarea "const allWpts = [DOMAIN_NAME](createWpt).filter(Boolean).join('');"
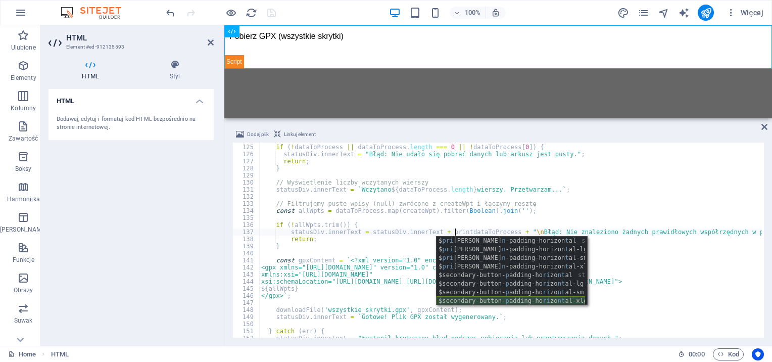
scroll to position [214, 0]
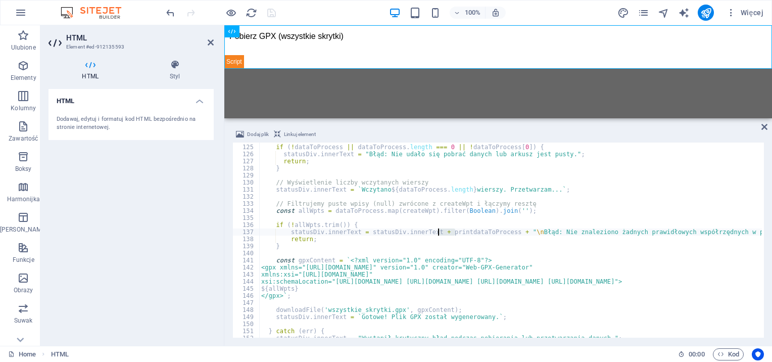
type textarea "statusDiv.innerText = statusDiv.innerText + dataToProcess + "\nBłąd: Nie znalez…"
click at [267, 10] on div at bounding box center [220, 13] width 113 height 16
click at [267, 10] on icon "save" at bounding box center [272, 13] width 12 height 12
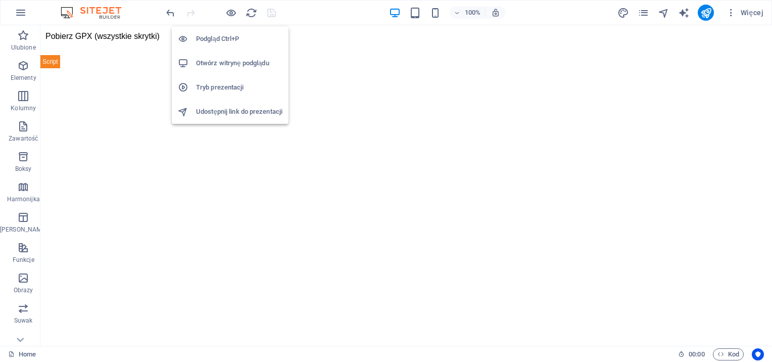
click at [237, 55] on li "Otwórz witrynę podglądu" at bounding box center [230, 63] width 117 height 24
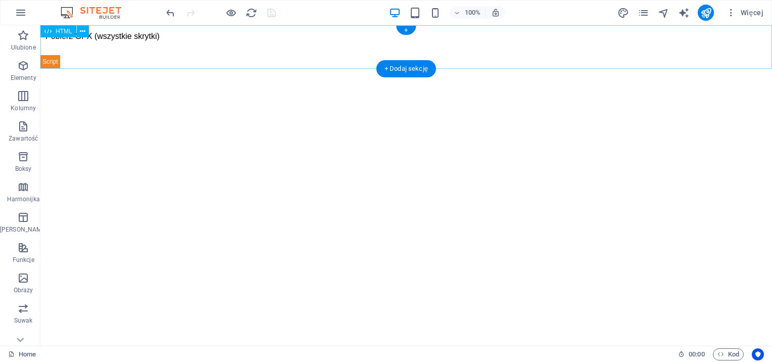
click at [311, 55] on div "Pobierz GPX (wszystkie skrytki)" at bounding box center [406, 46] width 732 height 43
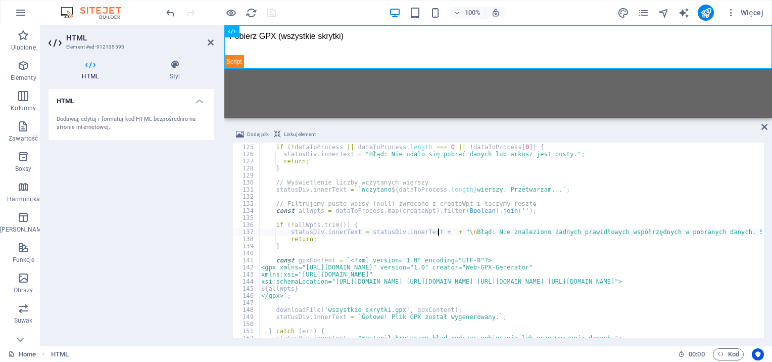
scroll to position [876, 0]
click at [462, 183] on div "if ( ! dataToProcess || dataToProcess . length === 0 || ! dataToProcess [ 0 ]) …" at bounding box center [583, 239] width 648 height 207
click at [436, 210] on div "if ( ! dataToProcess || dataToProcess . length === 0 || ! dataToProcess [ 0 ]) …" at bounding box center [583, 239] width 648 height 207
click at [437, 230] on div "if ( ! dataToProcess || dataToProcess . length === 0 || ! dataToProcess [ 0 ]) …" at bounding box center [583, 239] width 648 height 207
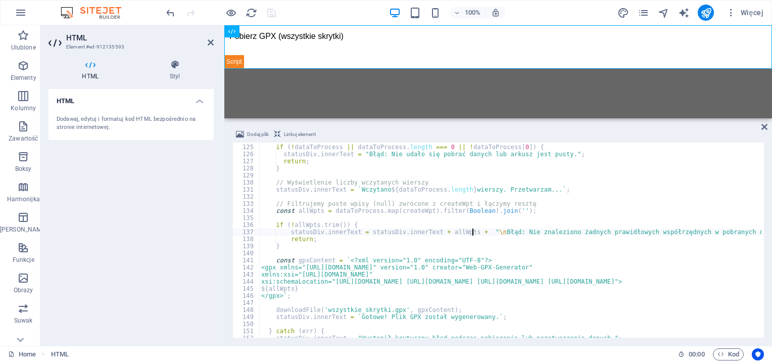
type textarea "statusDiv.innerText = statusDiv.innerText + allWpts + "\nBłąd: Nie znaleziono ż…"
click at [266, 13] on div at bounding box center [220, 13] width 113 height 16
click at [269, 14] on icon "save" at bounding box center [272, 13] width 12 height 12
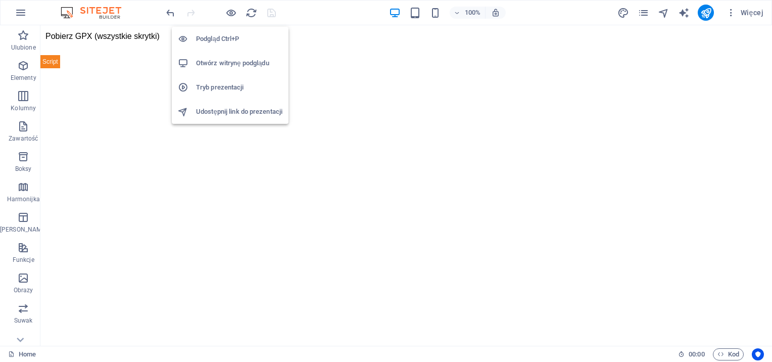
click at [226, 57] on h6 "Otwórz witrynę podglądu" at bounding box center [239, 63] width 86 height 12
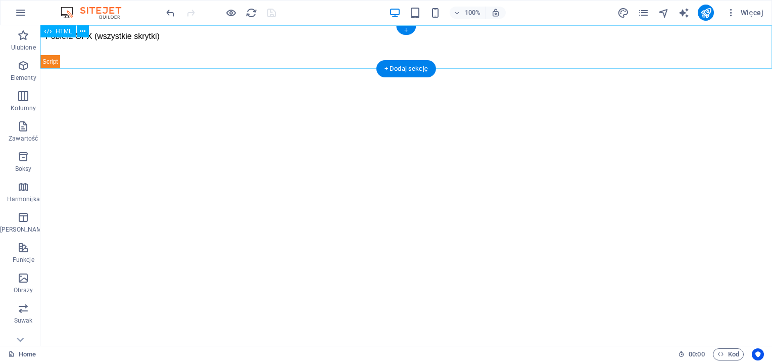
click at [370, 32] on div "Pobierz GPX (wszystkie skrytki)" at bounding box center [406, 46] width 732 height 43
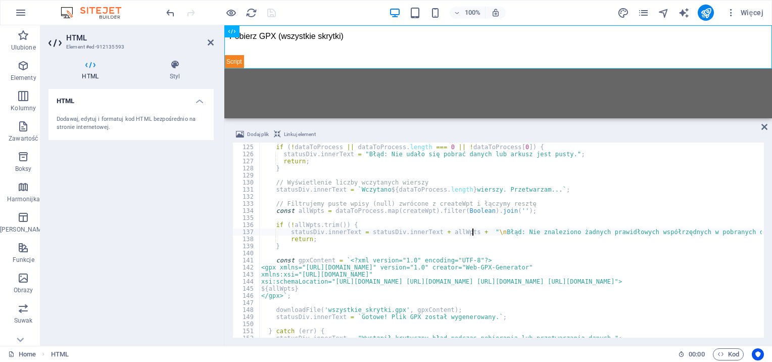
click at [413, 229] on div "if ( ! dataToProcess || dataToProcess . length === 0 || ! dataToProcess [ 0 ]) …" at bounding box center [583, 239] width 648 height 207
click at [410, 210] on div "if ( ! dataToProcess || dataToProcess . length === 0 || ! dataToProcess [ 0 ]) …" at bounding box center [583, 239] width 648 height 207
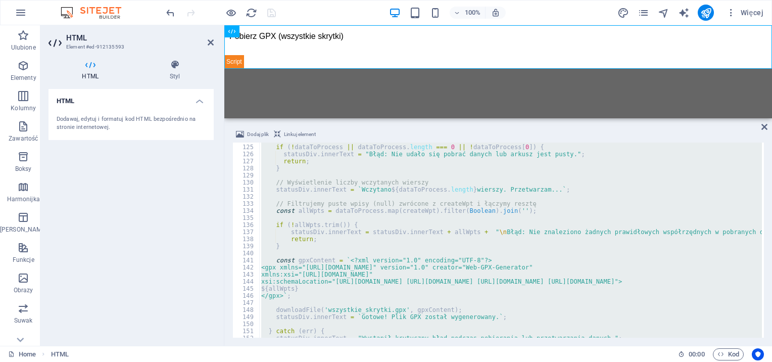
click at [367, 213] on div "if ( ! dataToProcess || dataToProcess . length === 0 || ! dataToProcess [ 0 ]) …" at bounding box center [510, 239] width 503 height 195
type textarea "const allWpts = [DOMAIN_NAME](createWpt).filter(Boolean).join('');"
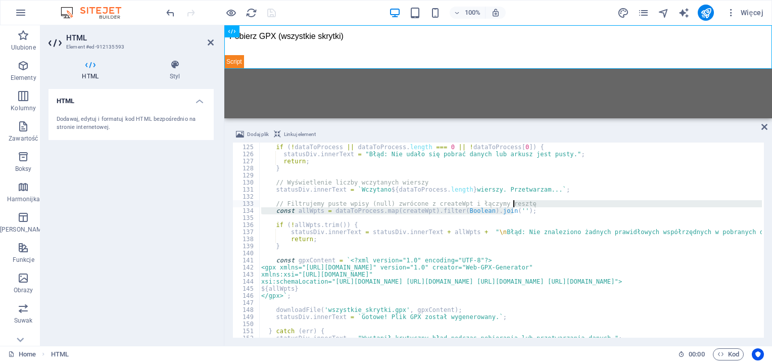
click at [474, 211] on div "if ( ! dataToProcess || dataToProcess . length === 0 || ! dataToProcess [ 0 ]) …" at bounding box center [510, 239] width 503 height 195
type textarea "const allWpts = dataToProcess.map(createWpt).join('');"
click at [279, 11] on div "100% Więcej" at bounding box center [465, 13] width 603 height 16
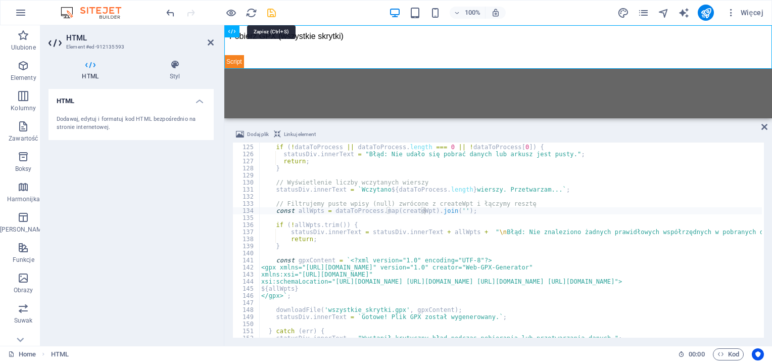
click at [270, 11] on icon "save" at bounding box center [272, 13] width 12 height 12
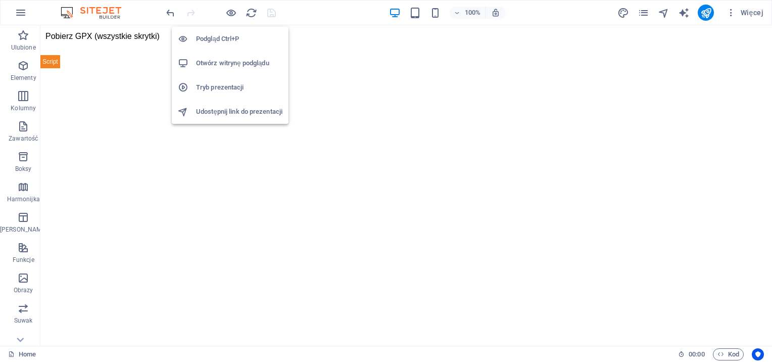
click at [233, 61] on h6 "Otwórz witrynę podglądu" at bounding box center [239, 63] width 86 height 12
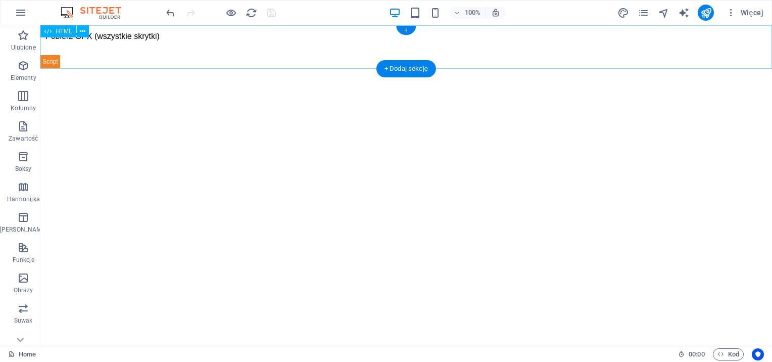
click at [128, 39] on div "Pobierz GPX (wszystkie skrytki)" at bounding box center [406, 46] width 732 height 43
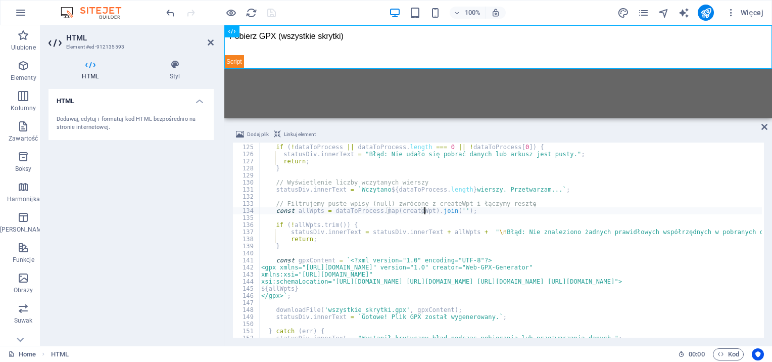
click at [445, 211] on div "if ( ! dataToProcess || dataToProcess . length === 0 || ! dataToProcess [ 0 ]) …" at bounding box center [583, 239] width 648 height 207
click at [406, 213] on div "if ( ! dataToProcess || dataToProcess . length === 0 || ! dataToProcess [ 0 ]) …" at bounding box center [583, 239] width 648 height 207
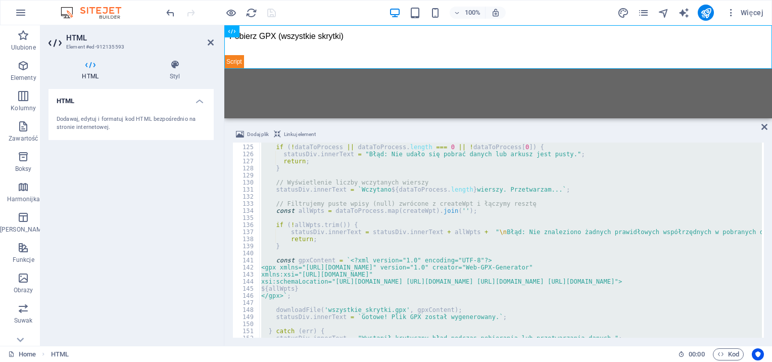
paste textarea
type textarea "</script>"
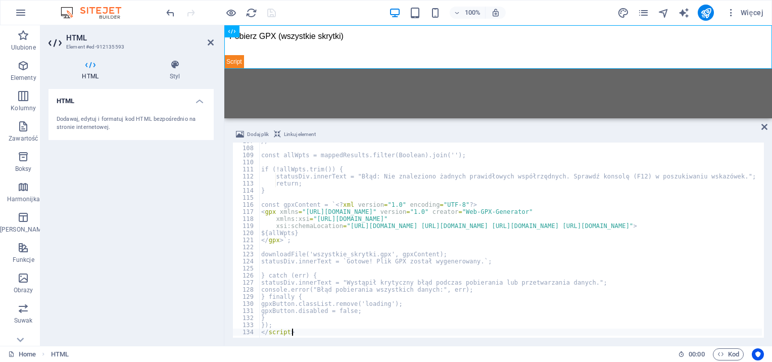
scroll to position [754, 0]
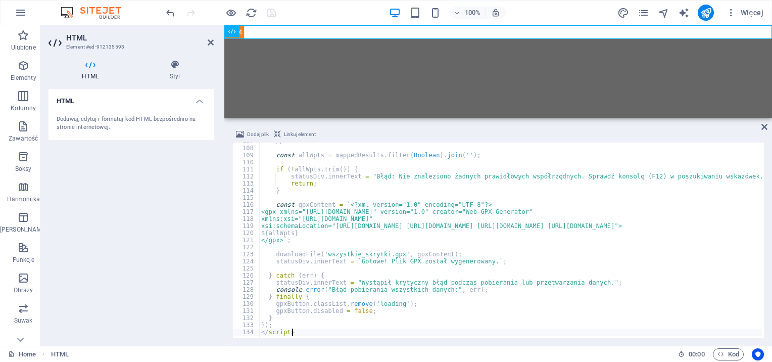
click at [305, 38] on html "Skip to main content" at bounding box center [498, 31] width 548 height 13
click at [272, 18] on icon "save" at bounding box center [272, 13] width 12 height 12
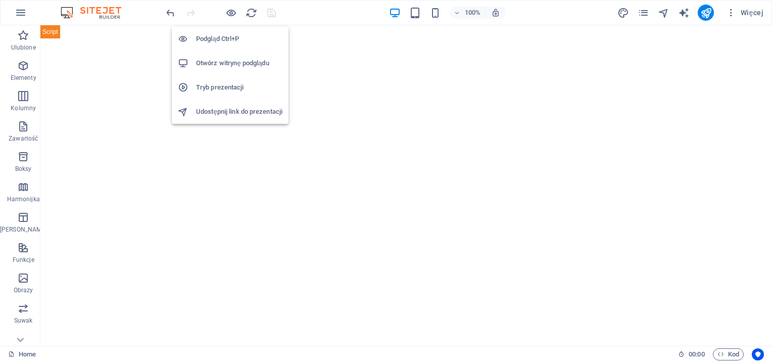
click at [250, 65] on h6 "Otwórz witrynę podglądu" at bounding box center [239, 63] width 86 height 12
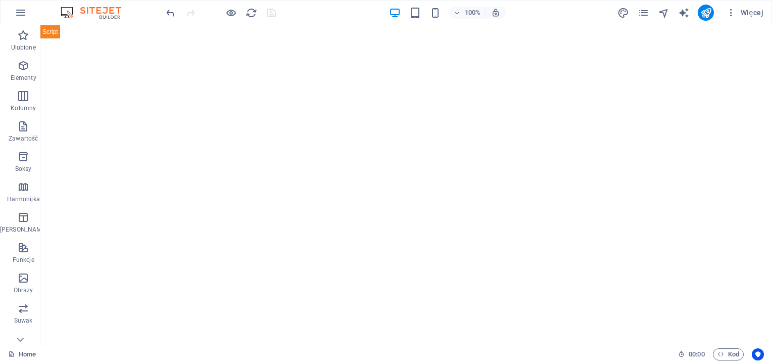
click at [349, 38] on html "Skip to main content" at bounding box center [406, 31] width 732 height 13
click at [347, 38] on html "Skip to main content" at bounding box center [406, 31] width 732 height 13
click at [327, 26] on div at bounding box center [406, 31] width 732 height 13
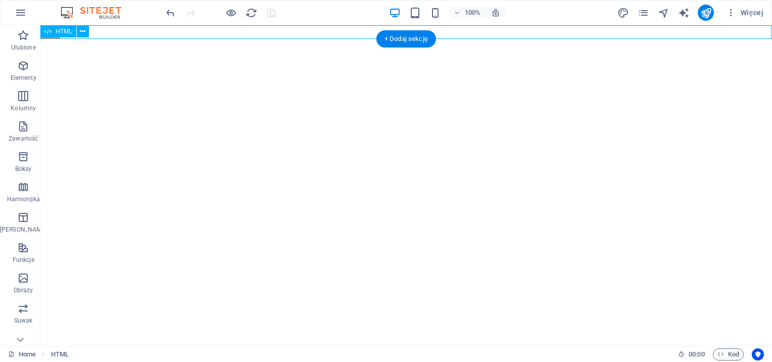
click at [327, 26] on div at bounding box center [406, 31] width 732 height 13
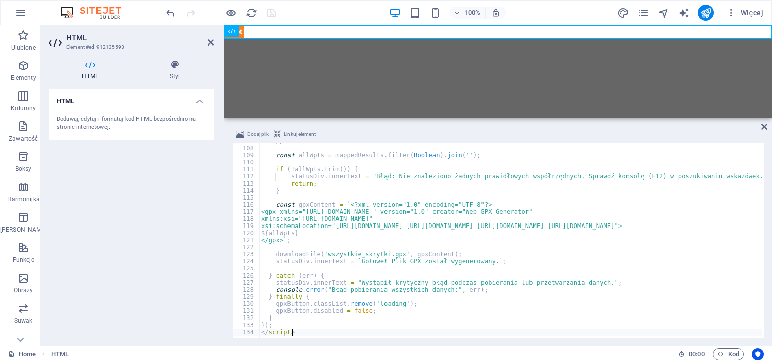
click at [356, 213] on div "// ---------------------------- const allWpts = mappedResults . filter ( Boolea…" at bounding box center [583, 240] width 648 height 207
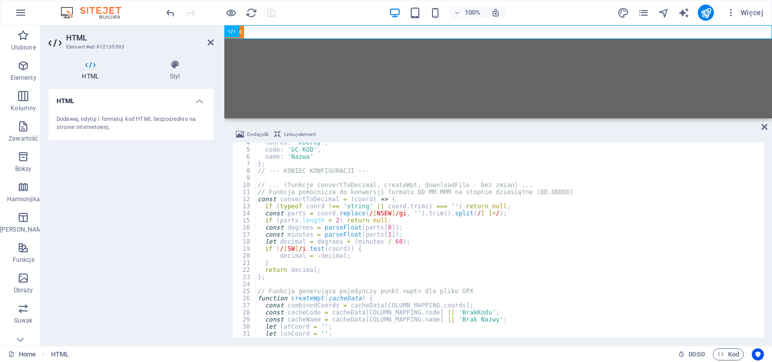
scroll to position [0, 0]
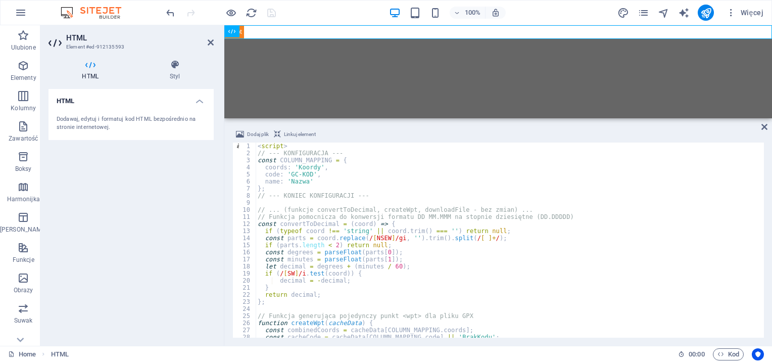
click at [356, 213] on div "< script > // --- KONFIGURACJA --- const COLUMN_MAPPING = { coords : 'Koordy' ,…" at bounding box center [580, 245] width 648 height 207
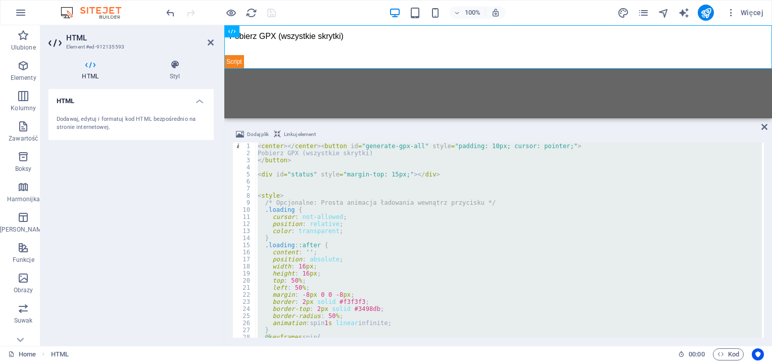
click at [356, 213] on div "< center > </ center > < button id = "generate-gpx-all" style = "padding: 10px;…" at bounding box center [509, 239] width 506 height 195
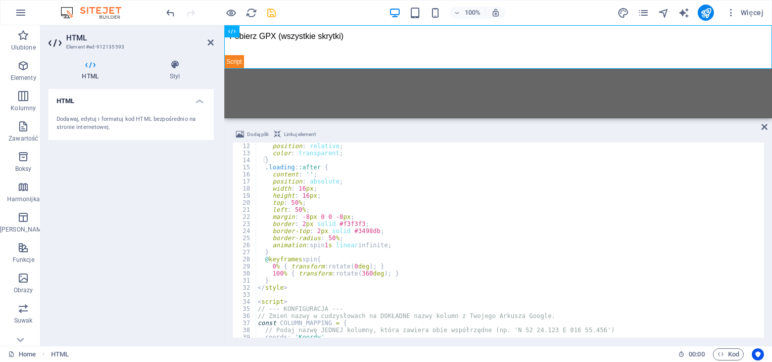
scroll to position [91, 0]
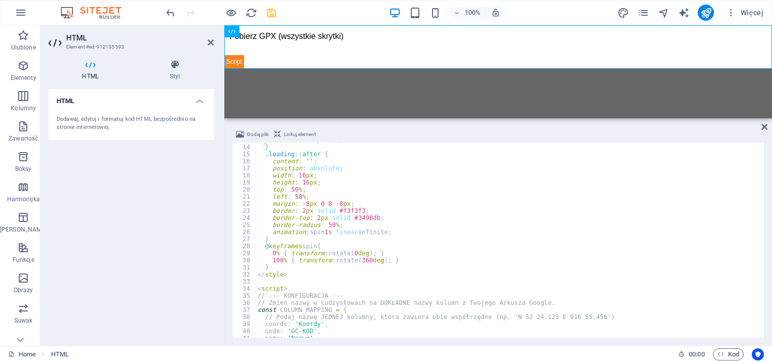
click at [347, 296] on div "color : transparent ; } .loading : :after { content : ' ' ; position : absolute…" at bounding box center [580, 239] width 648 height 207
type textarea "<script>"
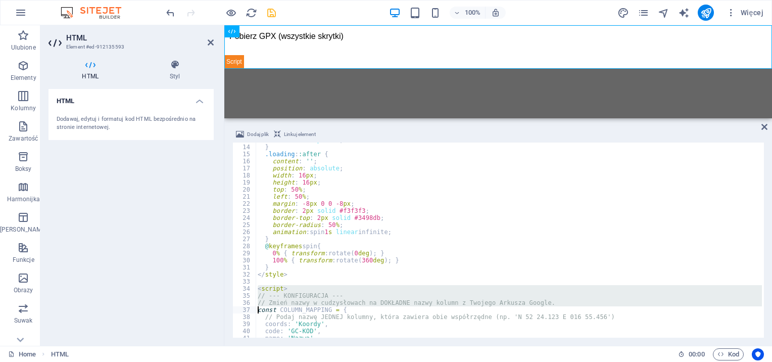
type textarea "// --- KONIEC KONFIGURACJI ---"
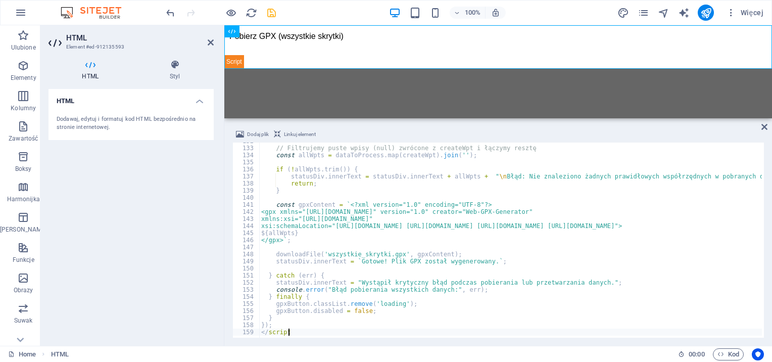
scroll to position [932, 0]
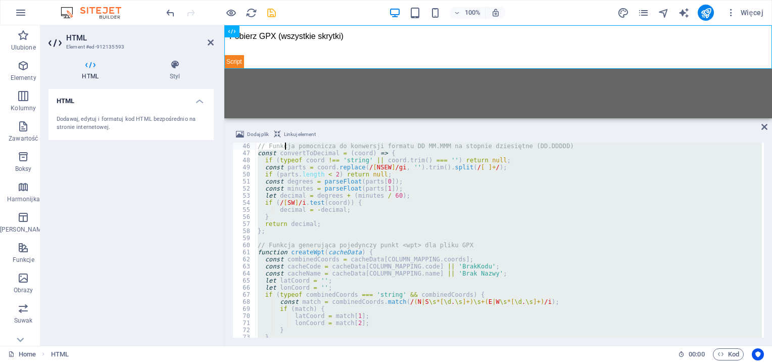
type textarea "// Funkcja pomocnicza do konwersji formatu DD MM.MMM na stopnie dziesiętne (DD.…"
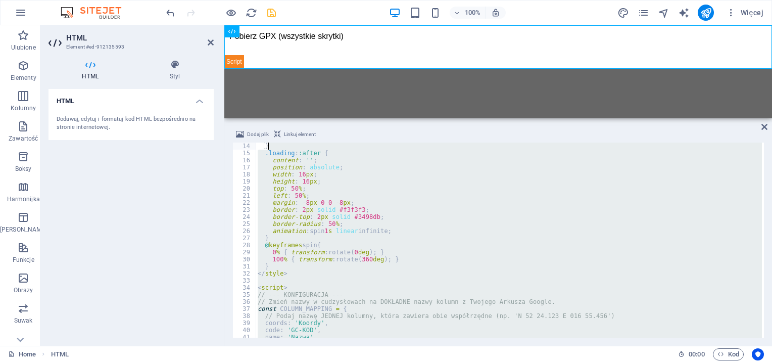
type textarea "<style>"
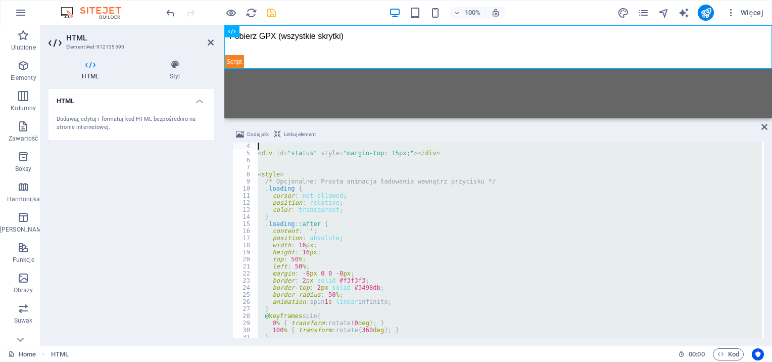
scroll to position [0, 0]
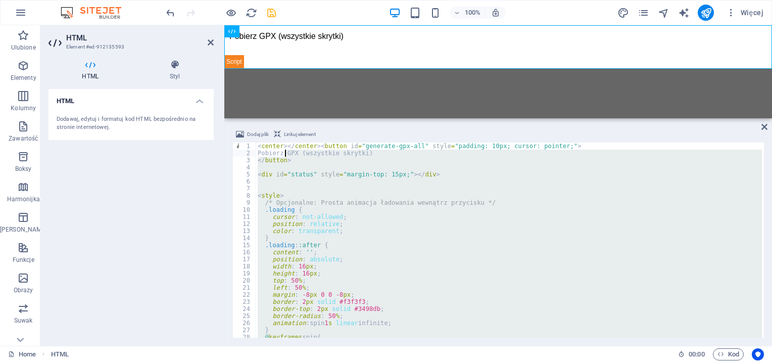
type textarea "<div id="status" style="margin-top: 15px;"></div>"
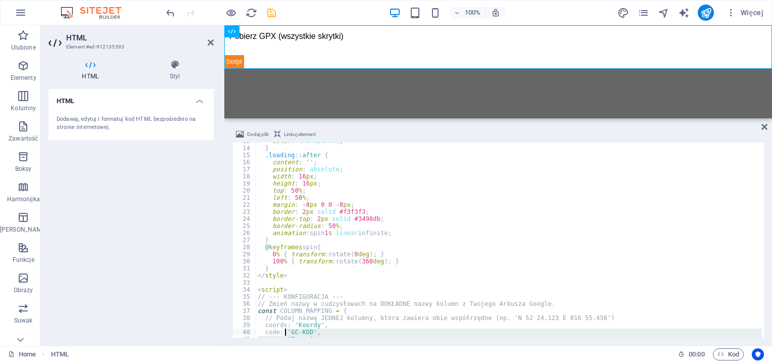
scroll to position [90, 0]
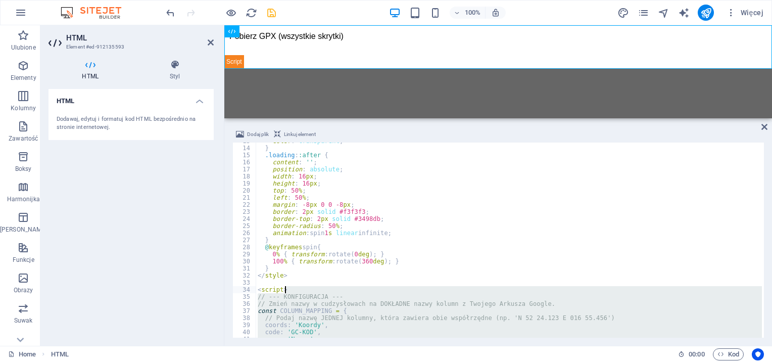
type textarea "<script>"
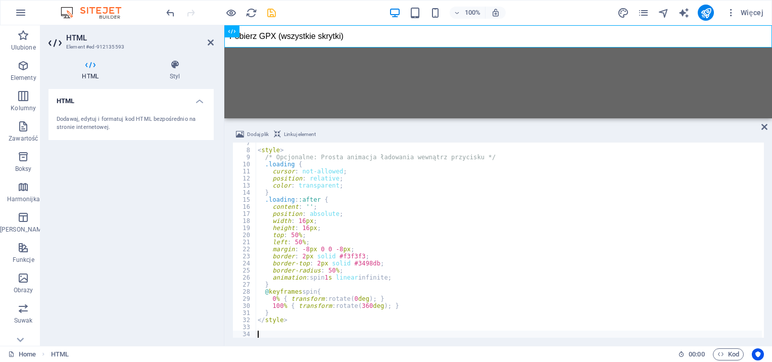
paste textarea "</script>"
type textarea "</script>"
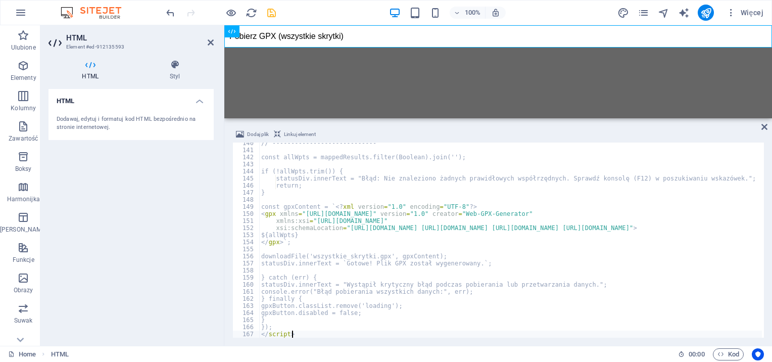
scroll to position [986, 0]
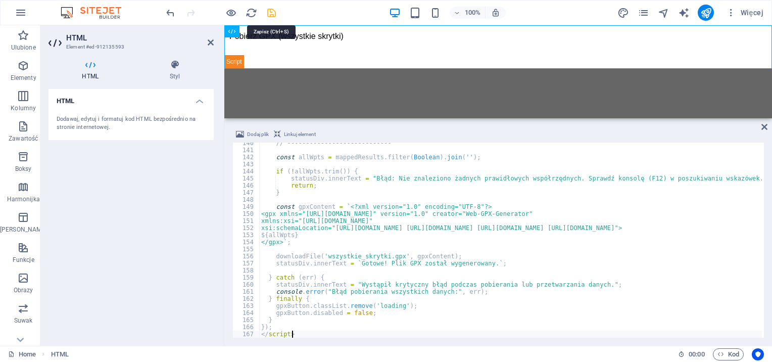
click at [271, 12] on icon "save" at bounding box center [272, 13] width 12 height 12
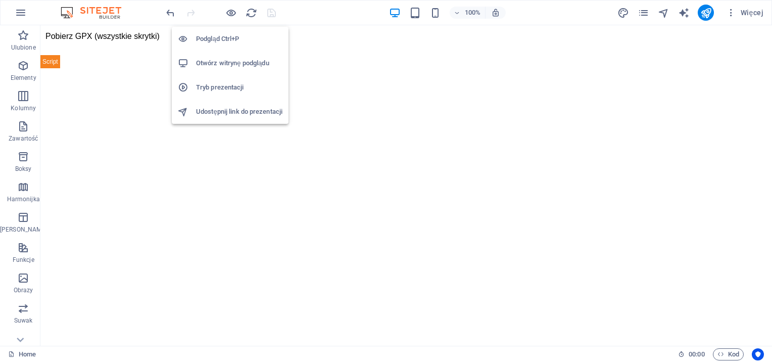
click at [229, 56] on li "Otwórz witrynę podglądu" at bounding box center [230, 63] width 117 height 24
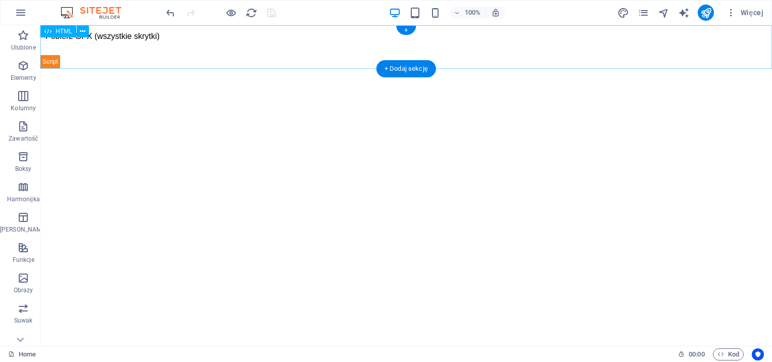
click at [385, 45] on div "Pobierz GPX (wszystkie skrytki)" at bounding box center [406, 46] width 732 height 43
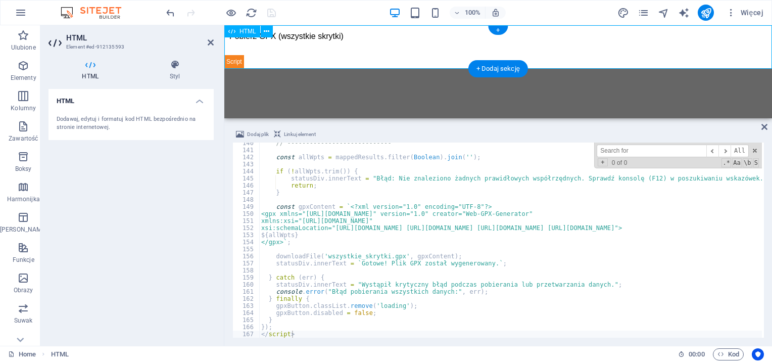
type input "s"
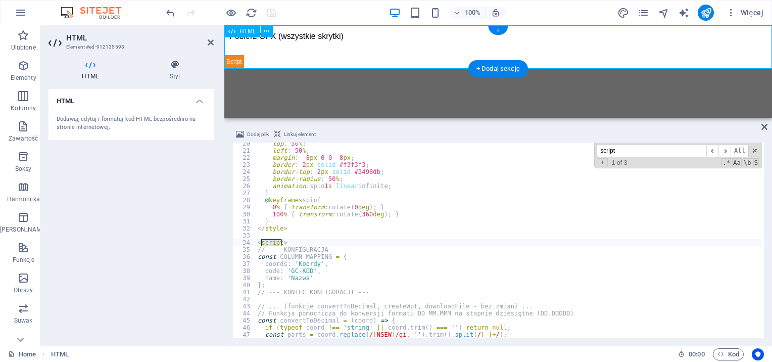
scroll to position [681, 0]
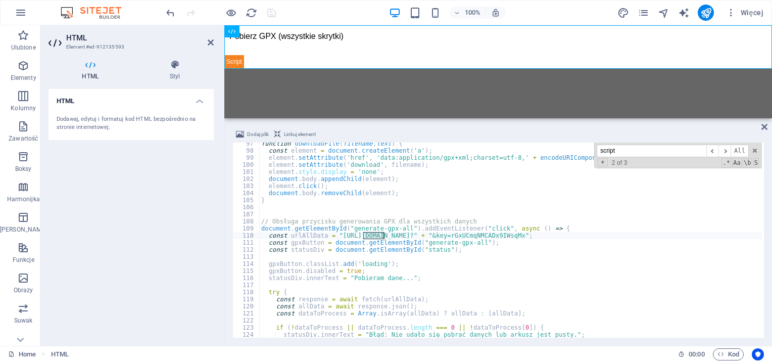
type input "script"
click at [572, 249] on div "function downloadFile ( filename , text ) { const element = document . createEl…" at bounding box center [583, 243] width 648 height 207
click at [351, 232] on div "function downloadFile ( filename , text ) { const element = document . createEl…" at bounding box center [583, 243] width 648 height 207
click at [340, 234] on div "function downloadFile ( filename , text ) { const element = document . createEl…" at bounding box center [510, 239] width 503 height 195
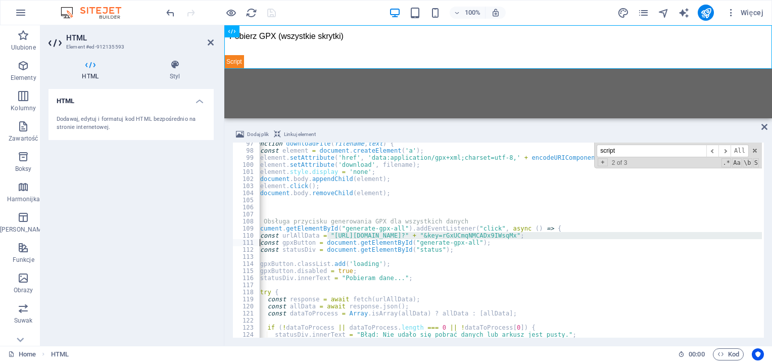
scroll to position [0, 71]
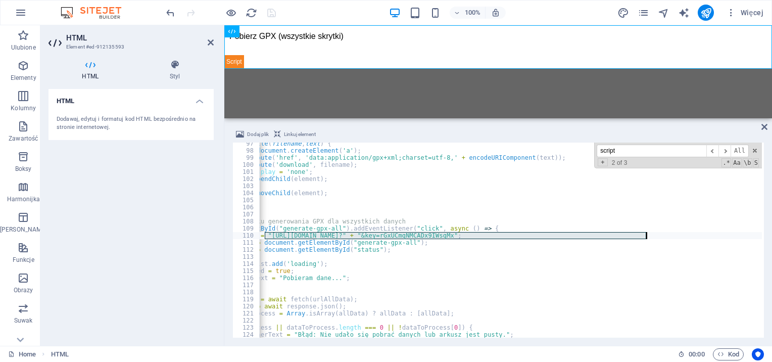
paste textarea "ydW6QpG78dOkWTXorDDF66okEqvQ4_vQgIG3dvgfzxAkimlZLojKQ_DRVyQtRaWrl2"
type textarea "const urlAllData = "https://script.google.com/macros/s/AKfycbydW6QpG78dOkWTXorD…"
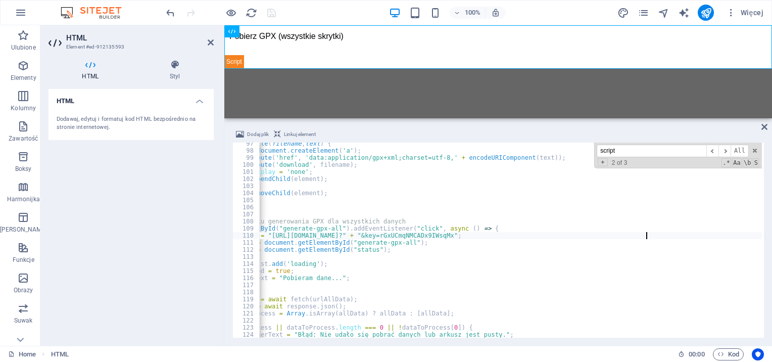
click at [264, 12] on div at bounding box center [220, 13] width 113 height 16
click at [269, 13] on icon "save" at bounding box center [272, 13] width 12 height 12
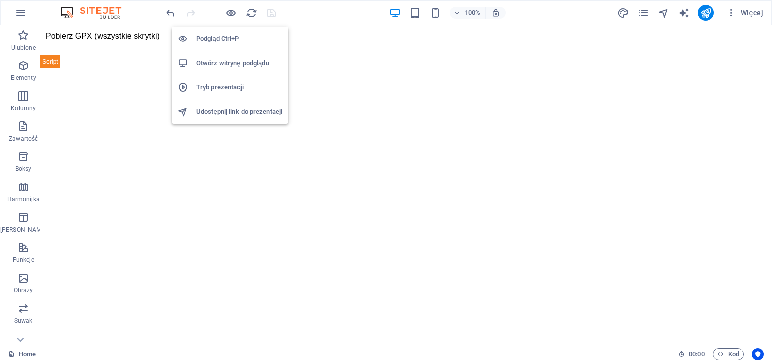
click at [233, 67] on h6 "Otwórz witrynę podglądu" at bounding box center [239, 63] width 86 height 12
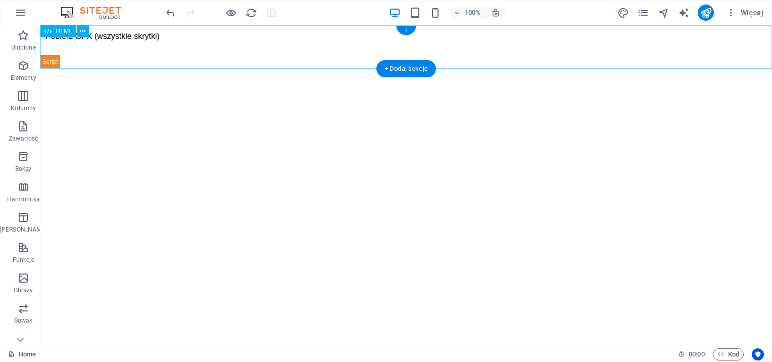
click at [220, 51] on div "Pobierz GPX (wszystkie skrytki)" at bounding box center [406, 46] width 732 height 43
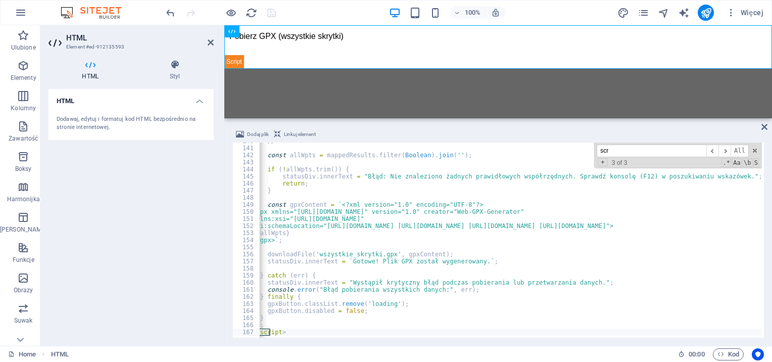
scroll to position [0, 9]
type input "script"
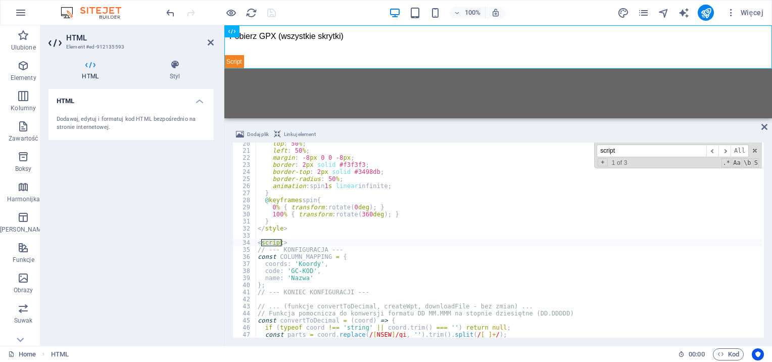
scroll to position [681, 0]
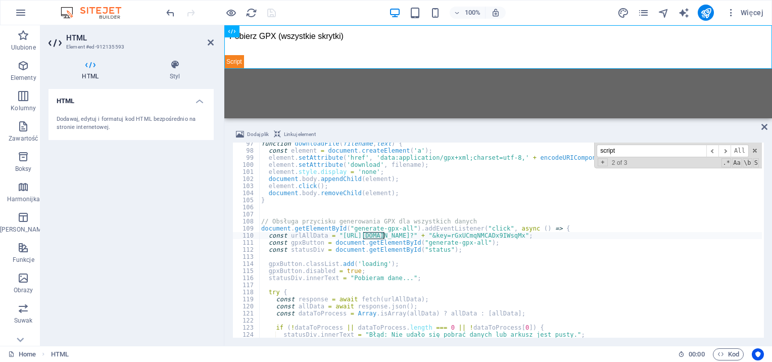
click at [340, 236] on div "function downloadFile ( filename , text ) { const element = document . createEl…" at bounding box center [583, 243] width 648 height 207
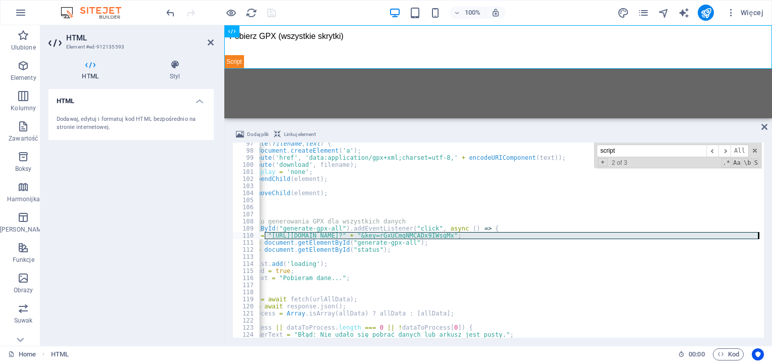
scroll to position [0, 71]
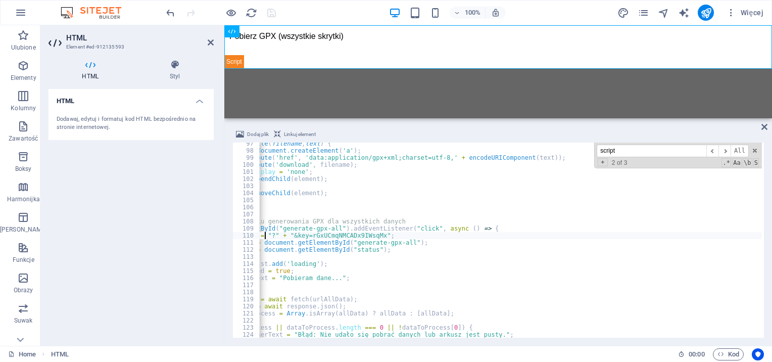
paste textarea "https://script.google.com/macros/s/AKfycbxv6fBdtkRw73nuK9laT5AqykeWWZjUzdK5Ju_5…"
type textarea "const urlAllData = "https://script.google.com/macros/s/AKfycbxv6fBdtkRw73nuK9la…"
click at [265, 10] on div at bounding box center [220, 13] width 113 height 16
click at [271, 14] on icon "save" at bounding box center [272, 13] width 12 height 12
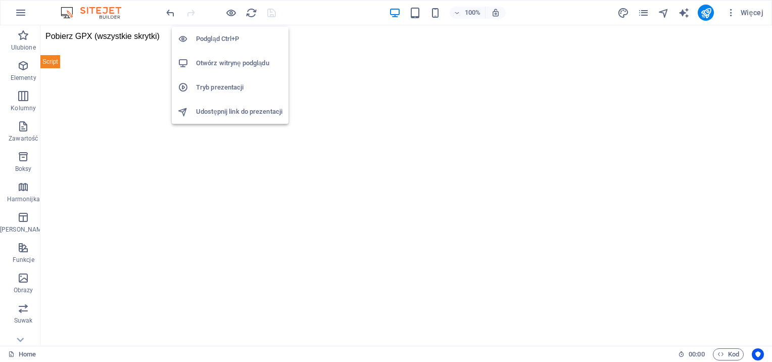
click at [238, 63] on h6 "Otwórz witrynę podglądu" at bounding box center [239, 63] width 86 height 12
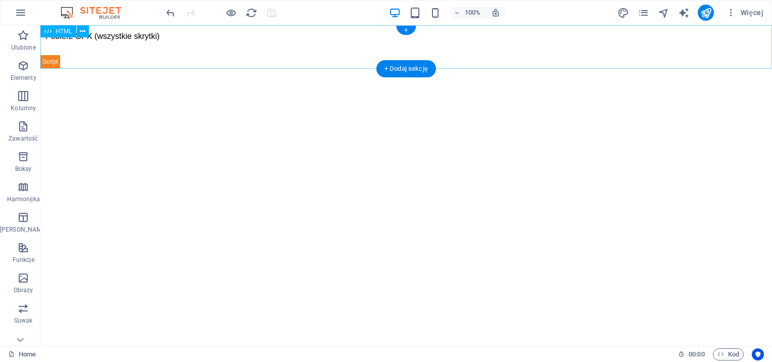
click at [146, 49] on div "Pobierz GPX (wszystkie skrytki)" at bounding box center [406, 46] width 732 height 43
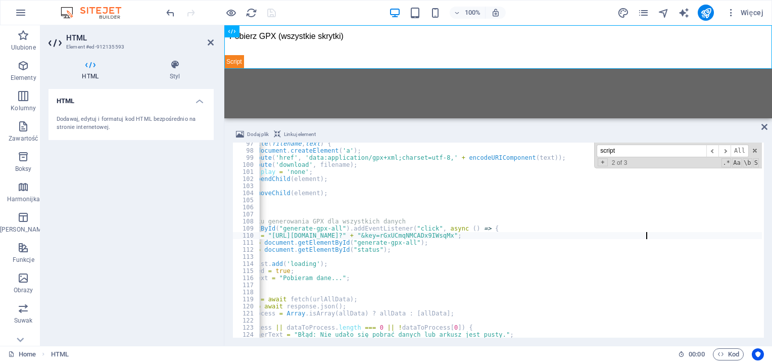
click at [332, 260] on div "function downloadFile ( filename , text ) { const element = document . createEl…" at bounding box center [512, 243] width 648 height 207
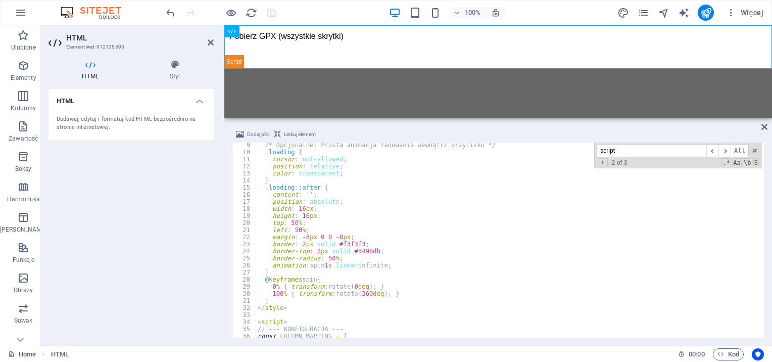
scroll to position [0, 0]
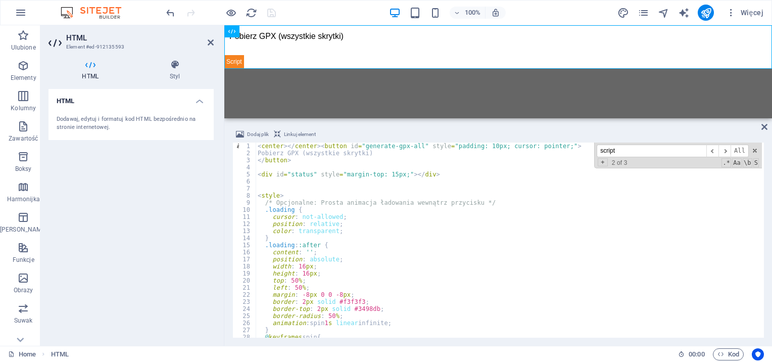
click at [288, 204] on div "< center > </ center > < button id = "generate-gpx-all" style = "padding: 10px;…" at bounding box center [580, 245] width 648 height 207
type textarea "/* Opcjonalne: Prosta animacja ładowania wewnątrz przycisku */"
click at [268, 13] on div at bounding box center [220, 13] width 113 height 16
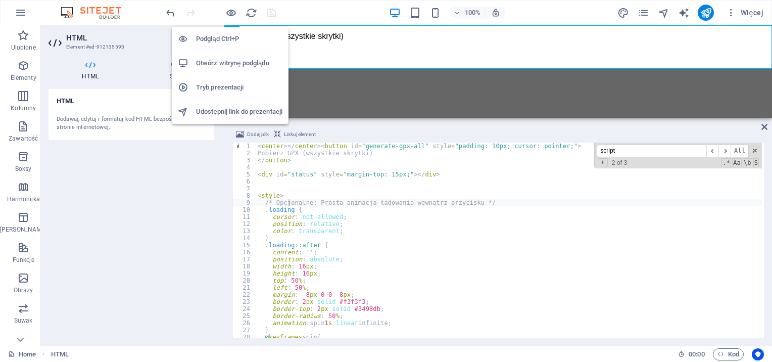
click at [223, 71] on li "Otwórz witrynę podglądu" at bounding box center [230, 63] width 117 height 24
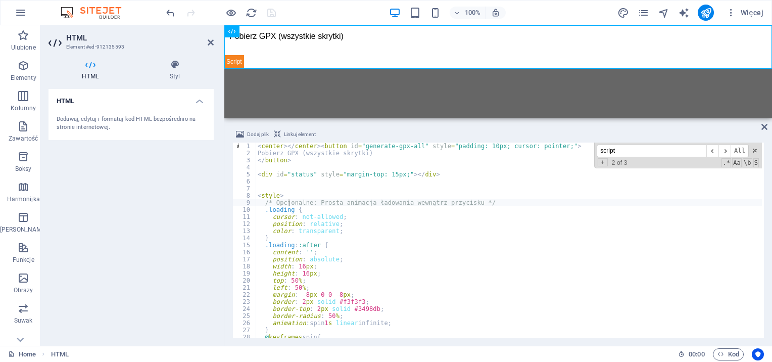
click at [315, 188] on div "< center > </ center > < button id = "generate-gpx-all" style = "padding: 10px;…" at bounding box center [580, 245] width 648 height 207
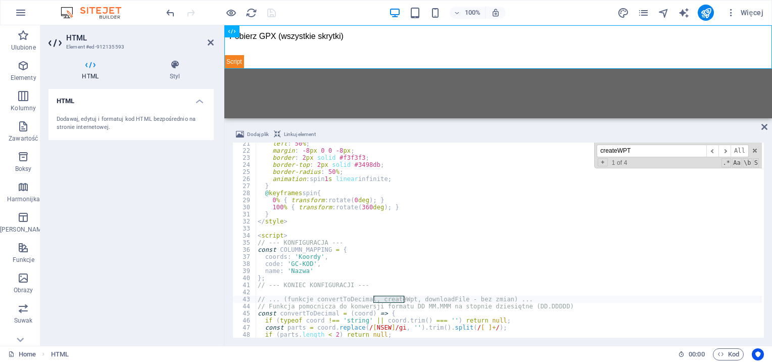
scroll to position [321, 0]
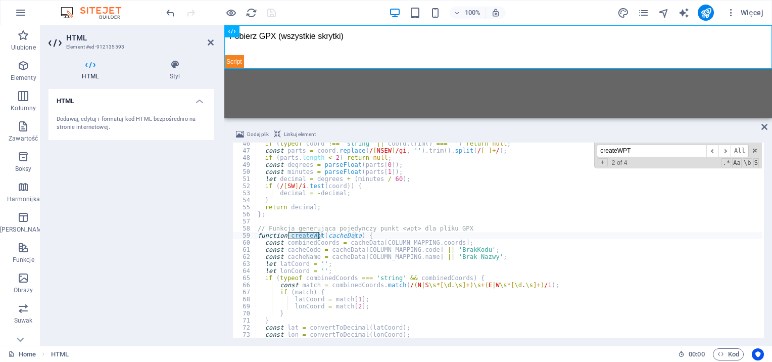
type input "createWPT"
click at [398, 287] on div "if ( typeof coord !== 'string' || coord . trim ( ) === '' ) return null ; const…" at bounding box center [580, 243] width 648 height 207
paste textarea "°]+)\s+(E|W\s*[\d.\s°]+)/i/(N|S\s*[\d.\s"
paste textarea "/(N|S\s*[\d.\s°]+)\s+(E|W\s*[\d.\s°]+)/i"
paste textarea "°]+)\s+(E|W\s*[\d.\s°"
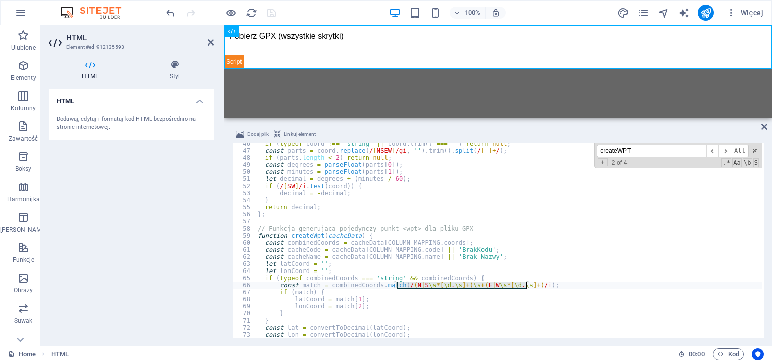
type textarea "const match = combinedCoords.match(/(N|S\s*[\d.\s°]+)\s+(E|W\s*[\d.\s°]+)/i);"
paste input "onvertToDecimal"
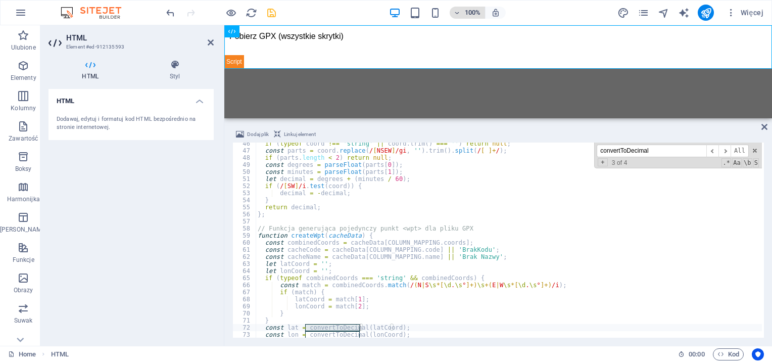
scroll to position [323, 0]
type input "convertToDecimal"
click at [682, 152] on input "convertToDecimal" at bounding box center [652, 151] width 110 height 13
click at [680, 148] on input "convertToDecimal" at bounding box center [652, 151] width 110 height 13
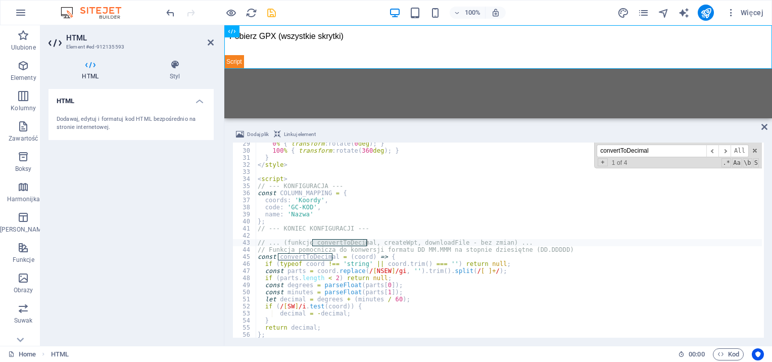
click at [395, 278] on div "0 % { transform : rotate( 0 deg ) ; } 100 % { transform : rotate( 360 deg ) ; }…" at bounding box center [580, 243] width 648 height 207
drag, startPoint x: 482, startPoint y: 269, endPoint x: 497, endPoint y: 271, distance: 15.3
click at [485, 269] on div "0 % { transform : rotate( 0 deg ) ; } 100 % { transform : rotate( 360 deg ) ; }…" at bounding box center [580, 243] width 648 height 207
type textarea "const parts = coord.replace(/[NSEW]/gi, '').trim().split(/[ ]+/);"
click at [500, 271] on div "0 % { transform : rotate( 0 deg ) ; } 100 % { transform : rotate( 360 deg ) ; }…" at bounding box center [509, 239] width 506 height 195
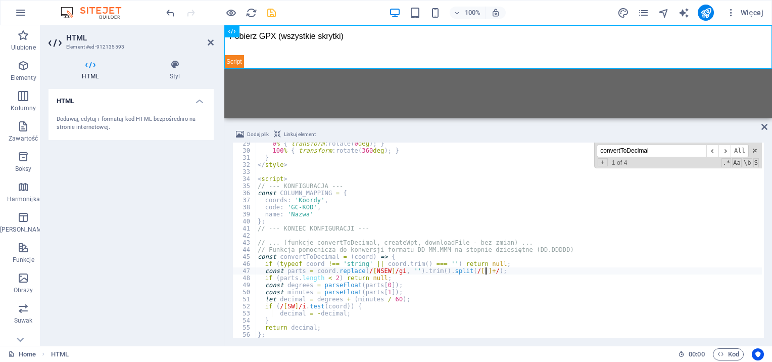
paste textarea
type textarea "const parts = coord.replace(/[NSEW°]/gi, '').trim().split(/[ ]+/);"
click at [273, 10] on icon "save" at bounding box center [272, 13] width 12 height 12
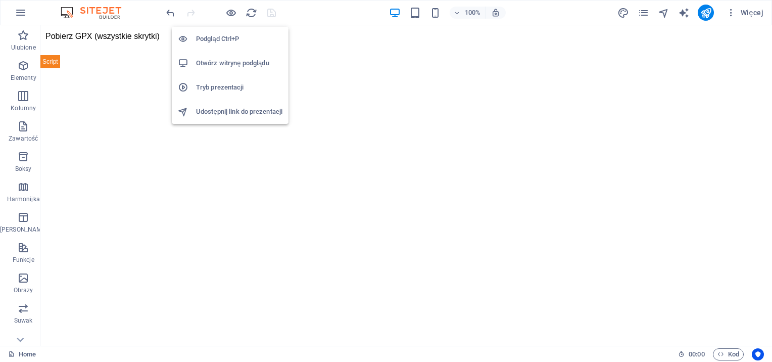
click at [233, 65] on h6 "Otwórz witrynę podglądu" at bounding box center [239, 63] width 86 height 12
